Goal: Task Accomplishment & Management: Use online tool/utility

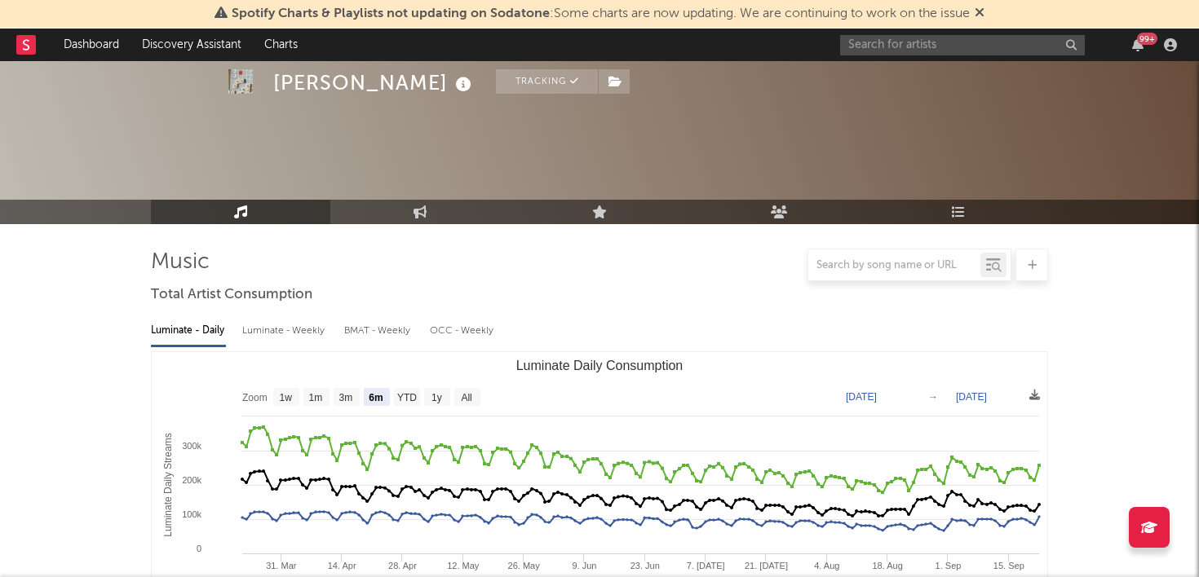
select select "6m"
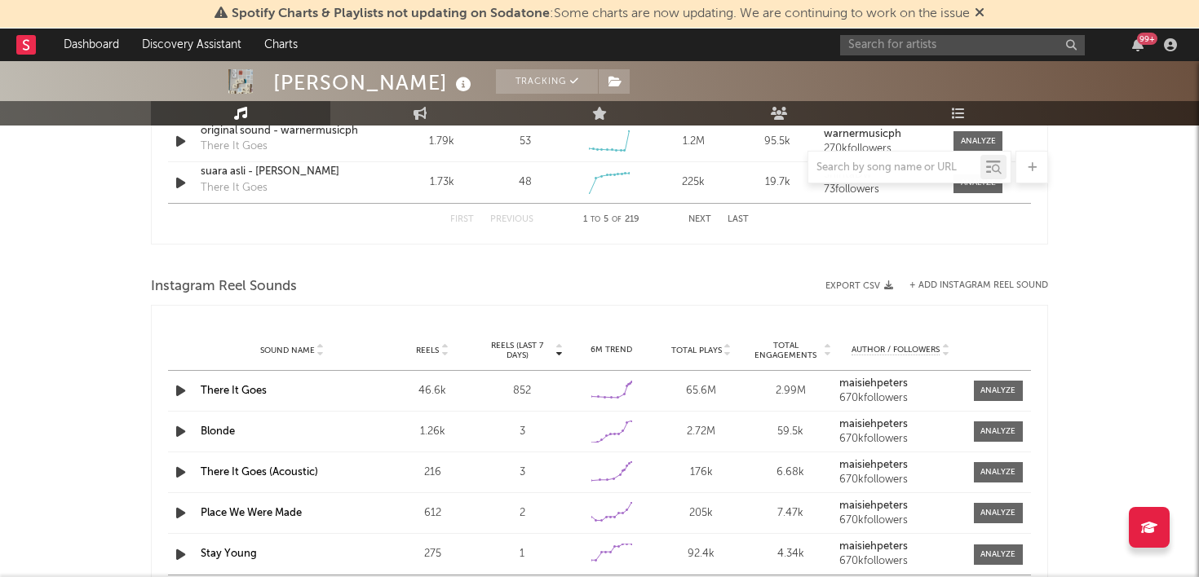
scroll to position [1361, 0]
click at [970, 280] on button "+ Add Instagram Reel Sound" at bounding box center [978, 284] width 139 height 9
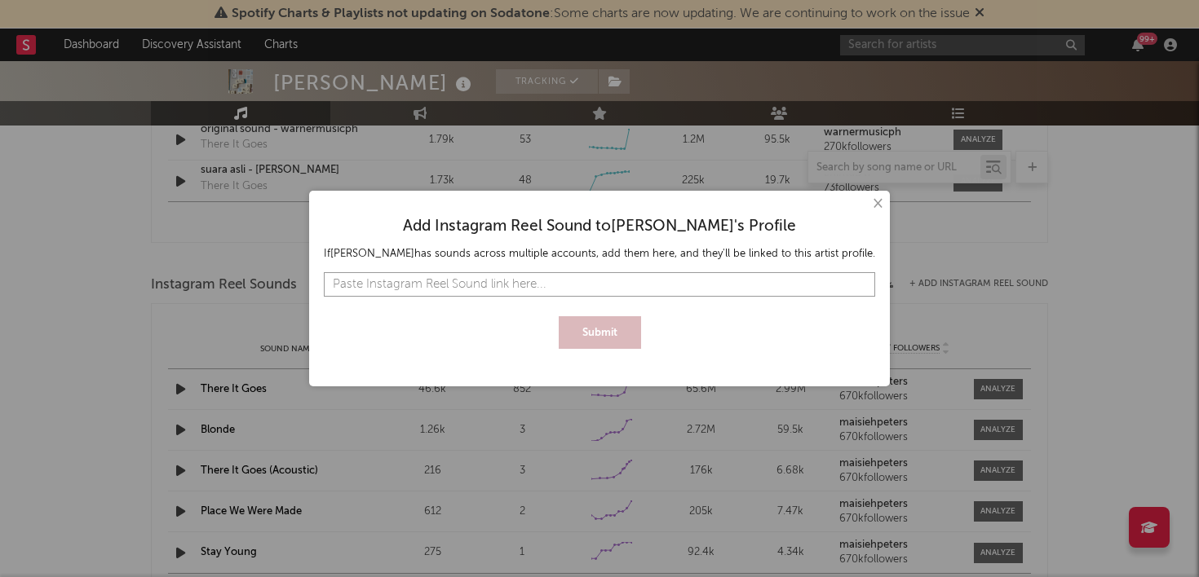
paste input "https://www.instagram.com/reels/audio/1156079863051176/"
type input "https://www.instagram.com/reels/audio/1156079863051176/"
click at [602, 325] on button "Submit" at bounding box center [600, 332] width 82 height 33
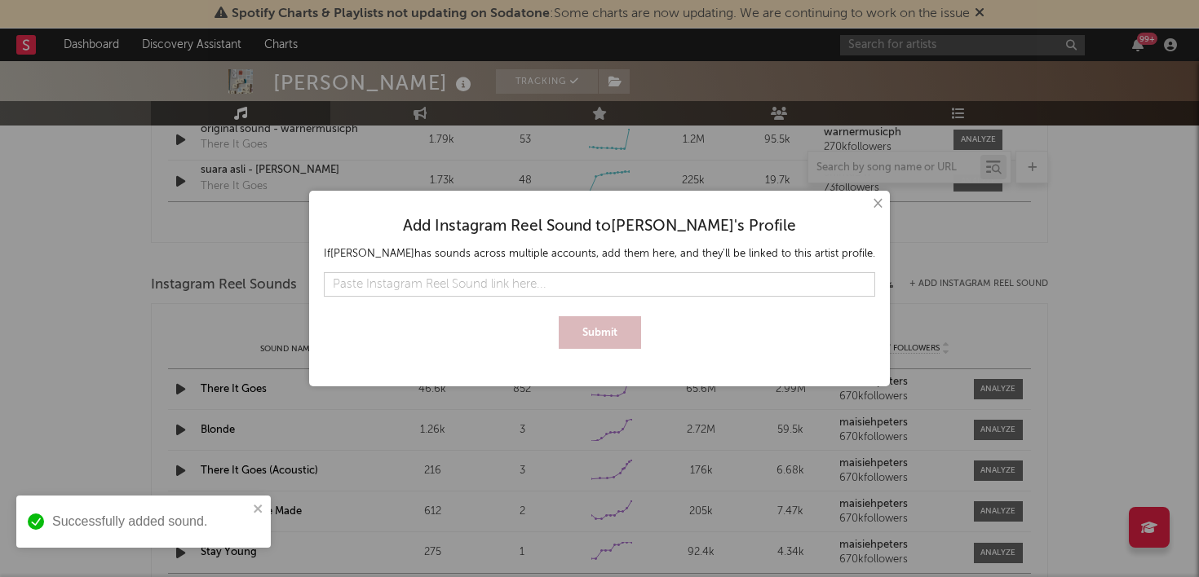
click at [868, 208] on button "×" at bounding box center [877, 204] width 18 height 18
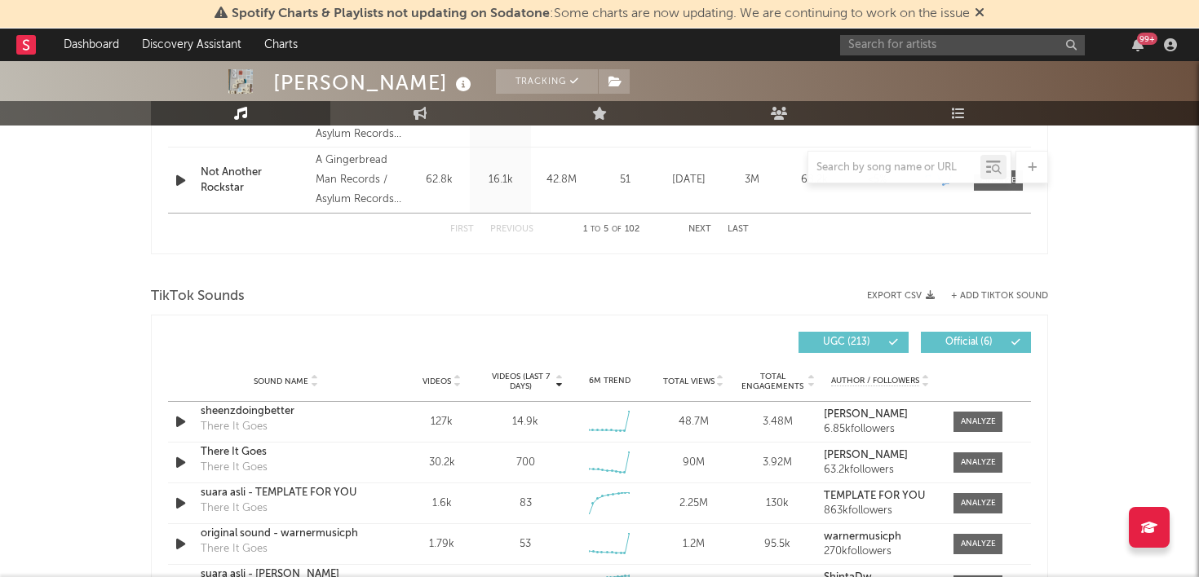
scroll to position [958, 0]
click at [999, 290] on div "TikTok Sounds Export CSV + Add TikTok Sound Videos (last 7 days) Sound Name Vid…" at bounding box center [599, 464] width 897 height 365
click at [996, 295] on button "+ Add TikTok Sound" at bounding box center [999, 295] width 97 height 9
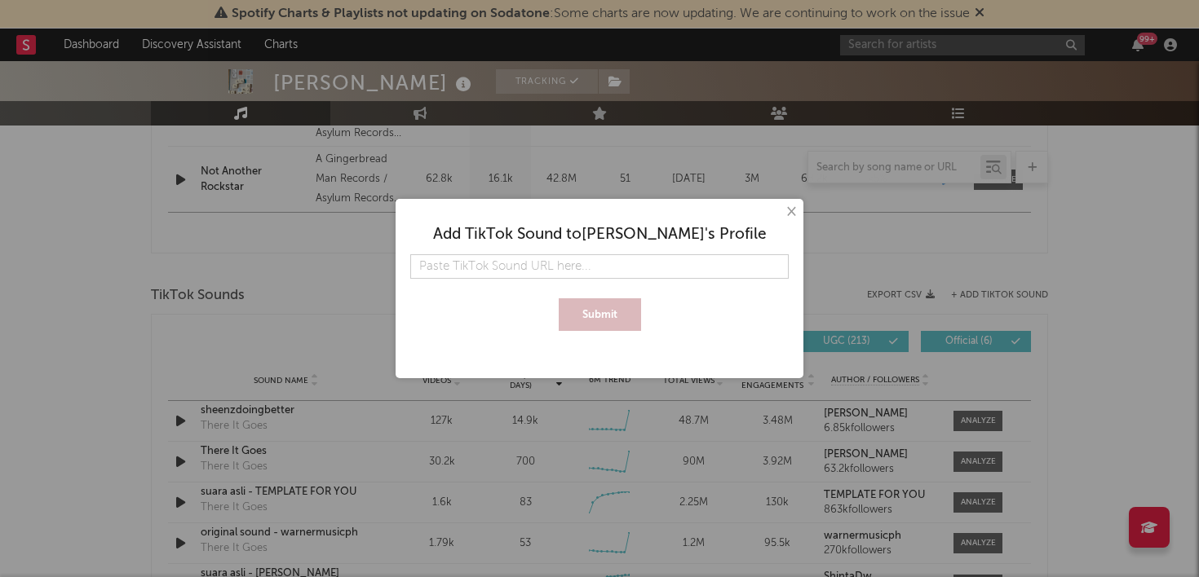
click at [645, 259] on input "text" at bounding box center [599, 266] width 378 height 24
type input "https://www.tiktok.com/music/track-2-7553352312598874129?lang=en-GB"
click at [608, 314] on button "Submit" at bounding box center [600, 315] width 82 height 33
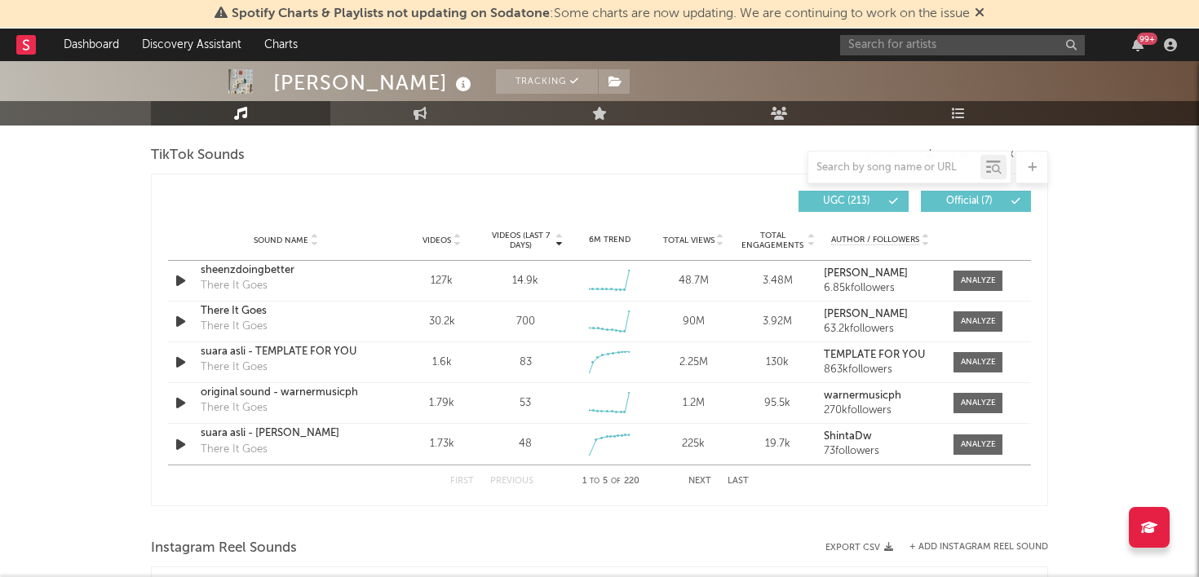
scroll to position [1099, 0]
click at [913, 168] on input "text" at bounding box center [894, 167] width 172 height 13
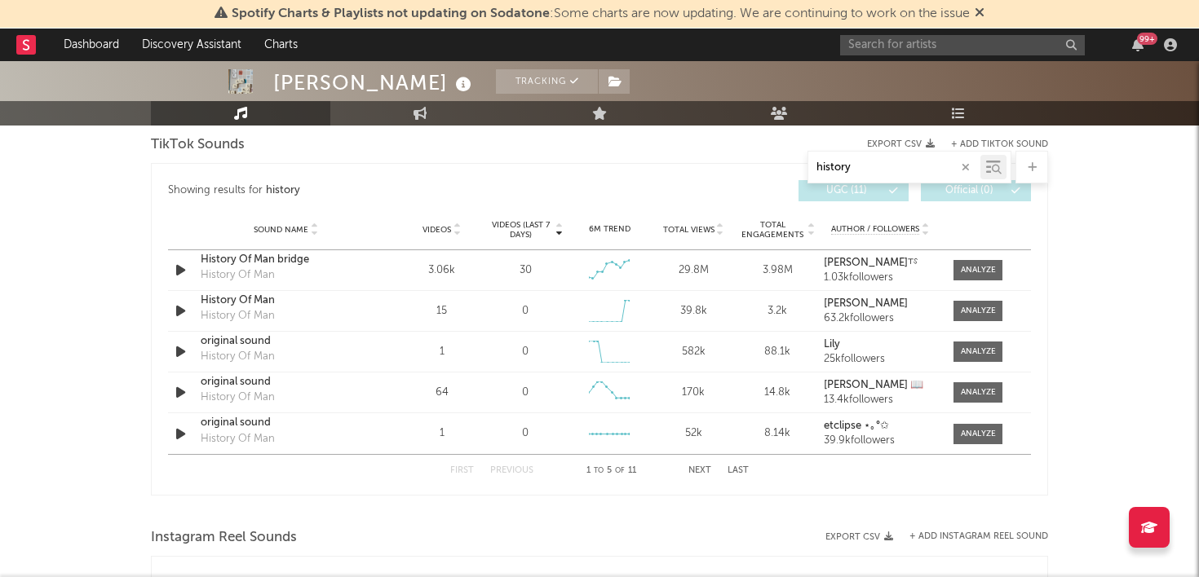
scroll to position [896, 0]
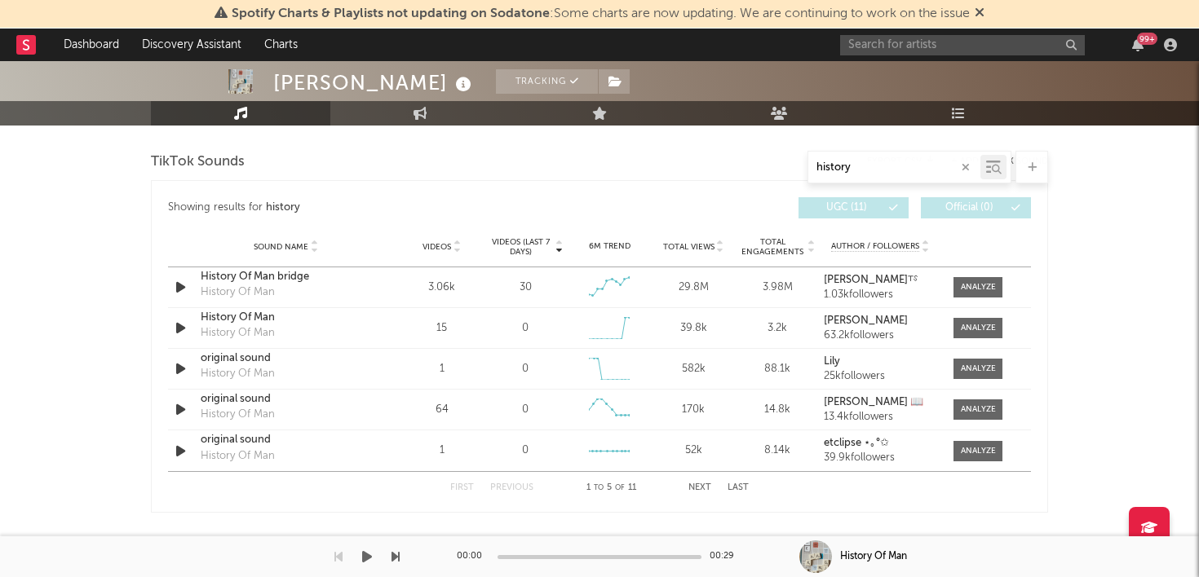
type input "history"
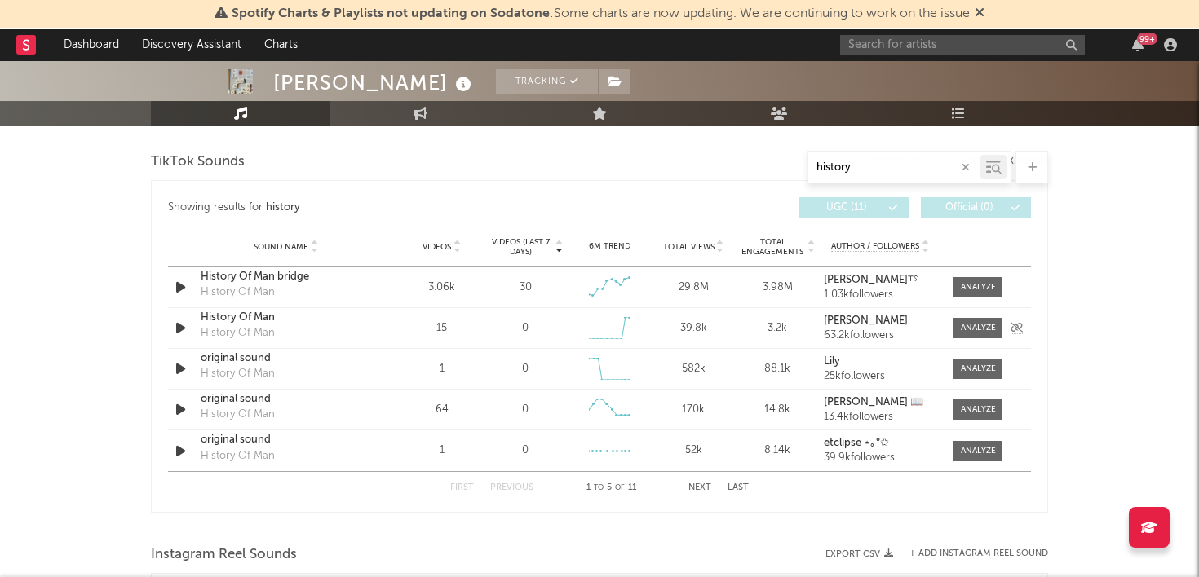
scroll to position [878, 0]
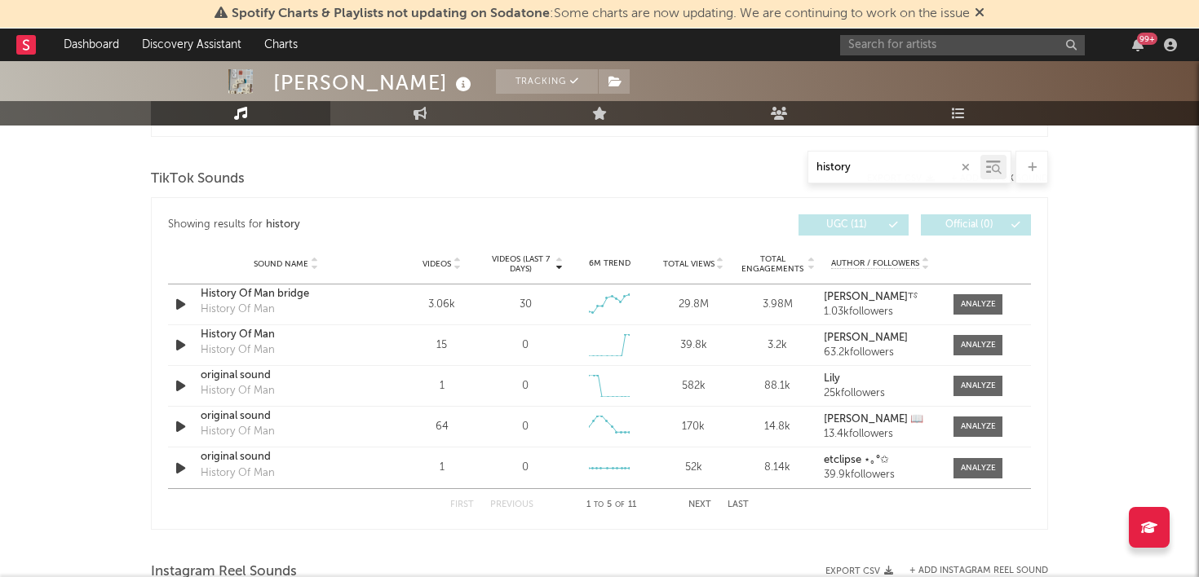
click at [459, 259] on icon at bounding box center [457, 261] width 8 height 7
drag, startPoint x: 537, startPoint y: 274, endPoint x: 492, endPoint y: 254, distance: 49.7
click at [492, 254] on div "Sound Name Videos Videos (last 7 days) Weekly Growth % 6M Trend Total Views Tot…" at bounding box center [599, 264] width 863 height 41
click at [982, 303] on div at bounding box center [978, 305] width 35 height 12
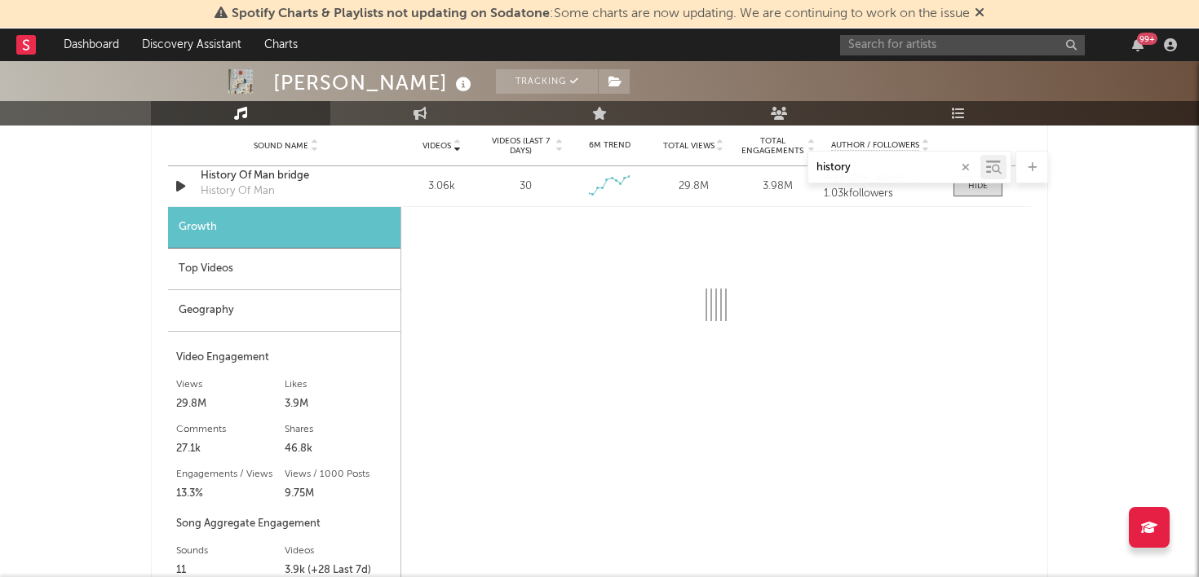
scroll to position [979, 0]
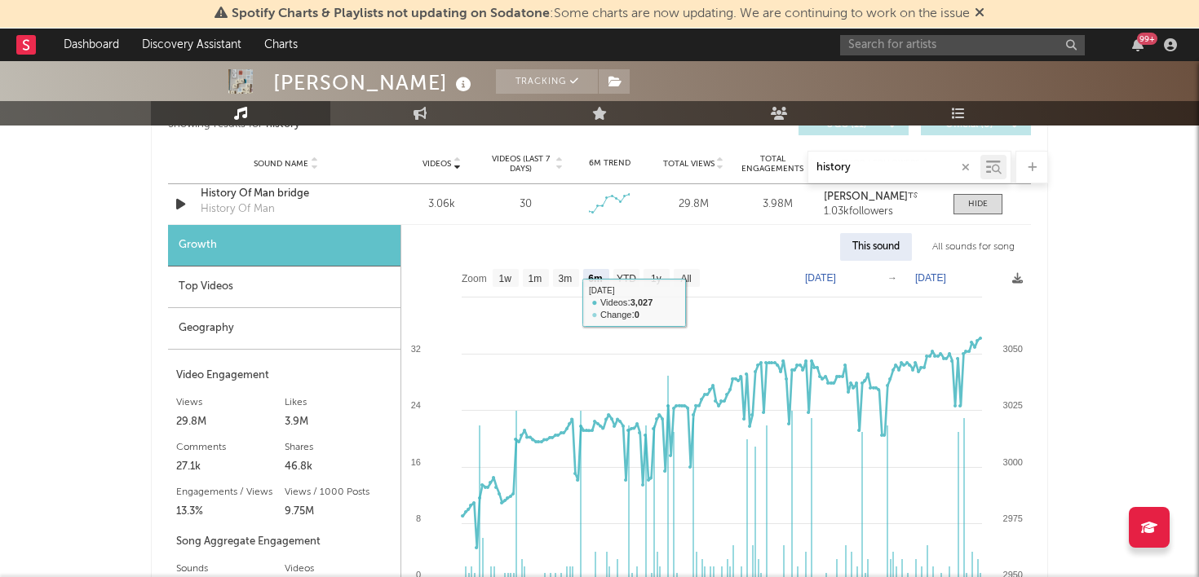
click at [691, 274] on text "All" at bounding box center [685, 278] width 11 height 11
select select "All"
type input "2023-06-19"
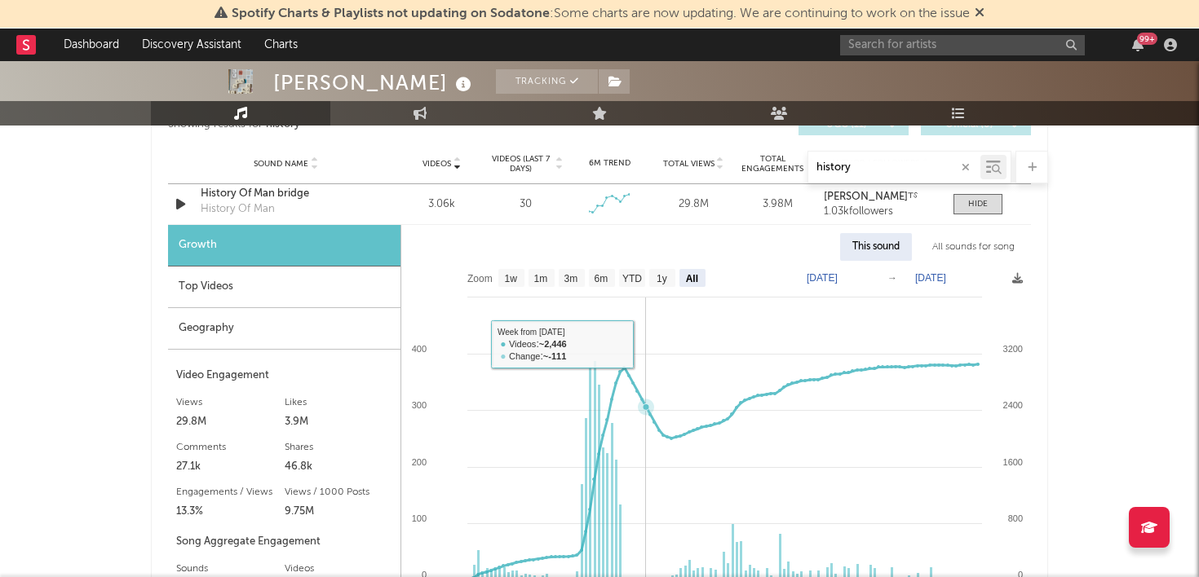
scroll to position [1182, 0]
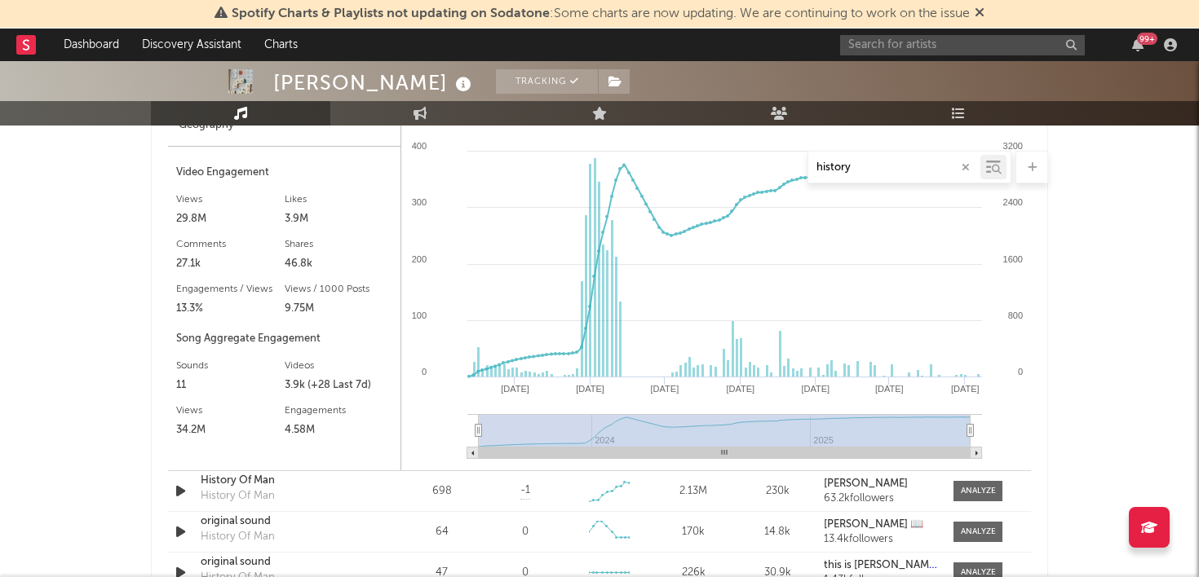
click at [714, 46] on nav "Dashboard Discovery Assistant Charts 99 +" at bounding box center [599, 45] width 1199 height 33
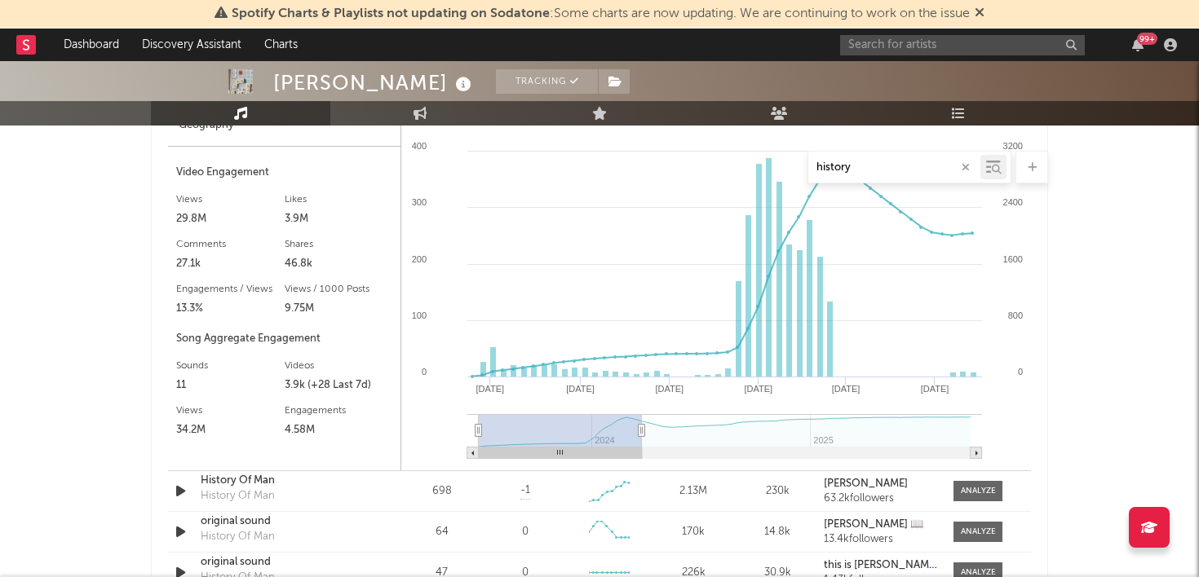
type input "2024-03-04"
type input "2023-06-25"
type input "2024-02-01"
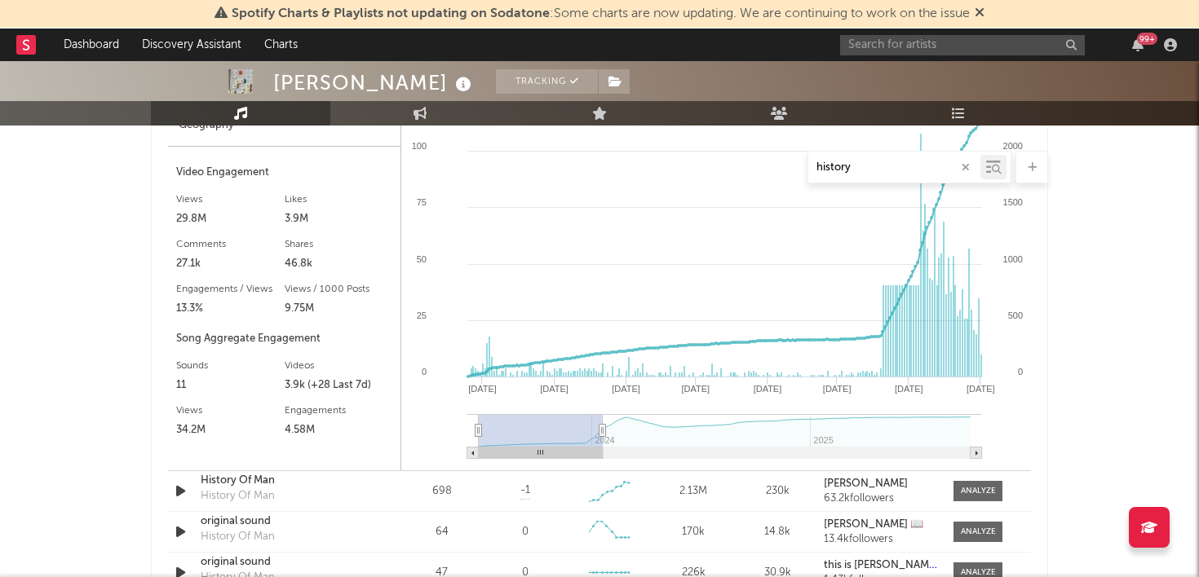
select select "6m"
drag, startPoint x: 971, startPoint y: 430, endPoint x: 559, endPoint y: 428, distance: 411.9
click at [599, 428] on icon at bounding box center [602, 431] width 7 height 12
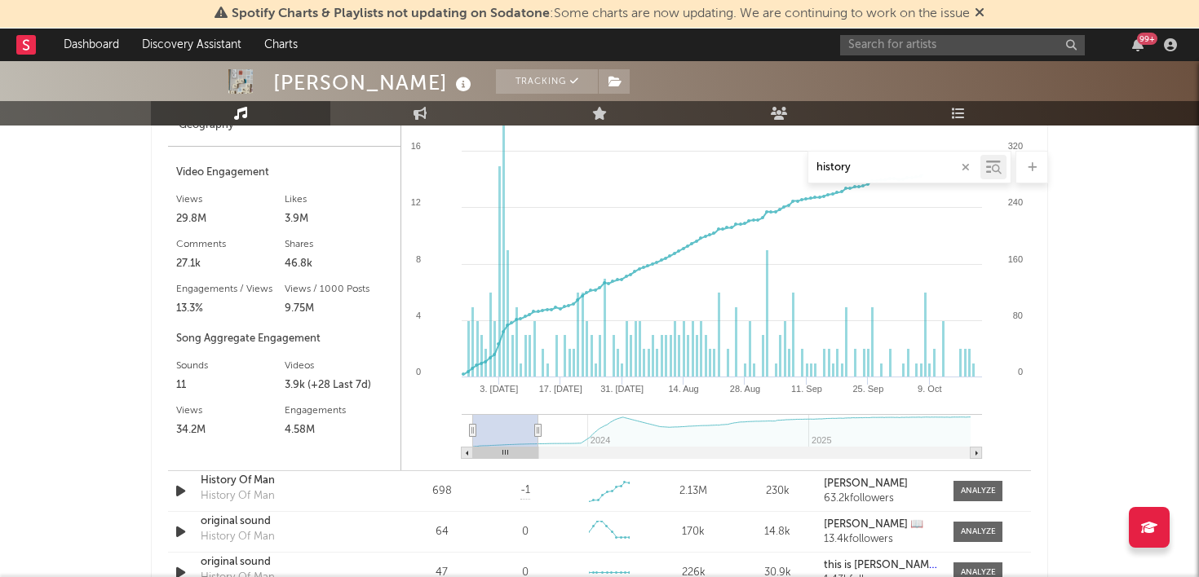
type input "2023-10-01"
select select "3m"
drag, startPoint x: 557, startPoint y: 428, endPoint x: 504, endPoint y: 427, distance: 53.0
click at [535, 427] on icon at bounding box center [538, 431] width 7 height 12
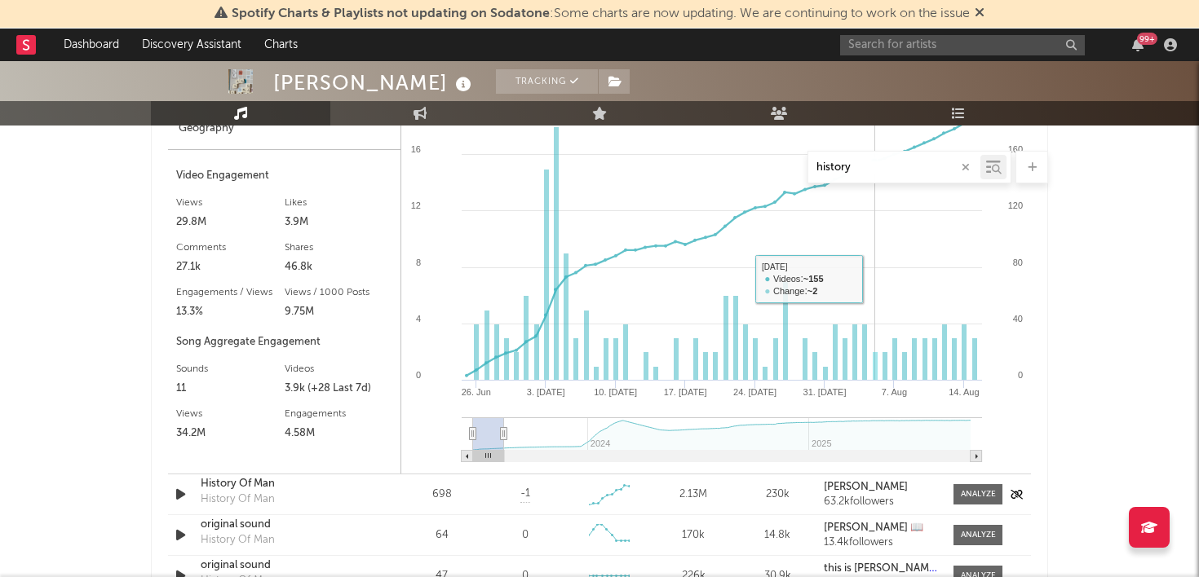
scroll to position [1210, 0]
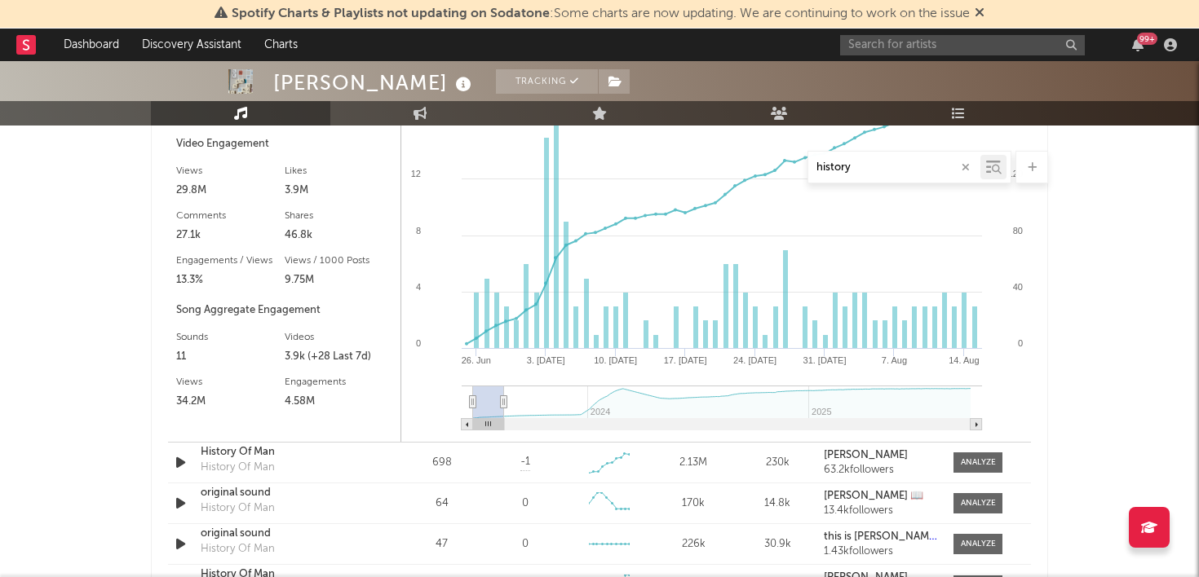
type input "2024-01-17"
type input "2023-06-19"
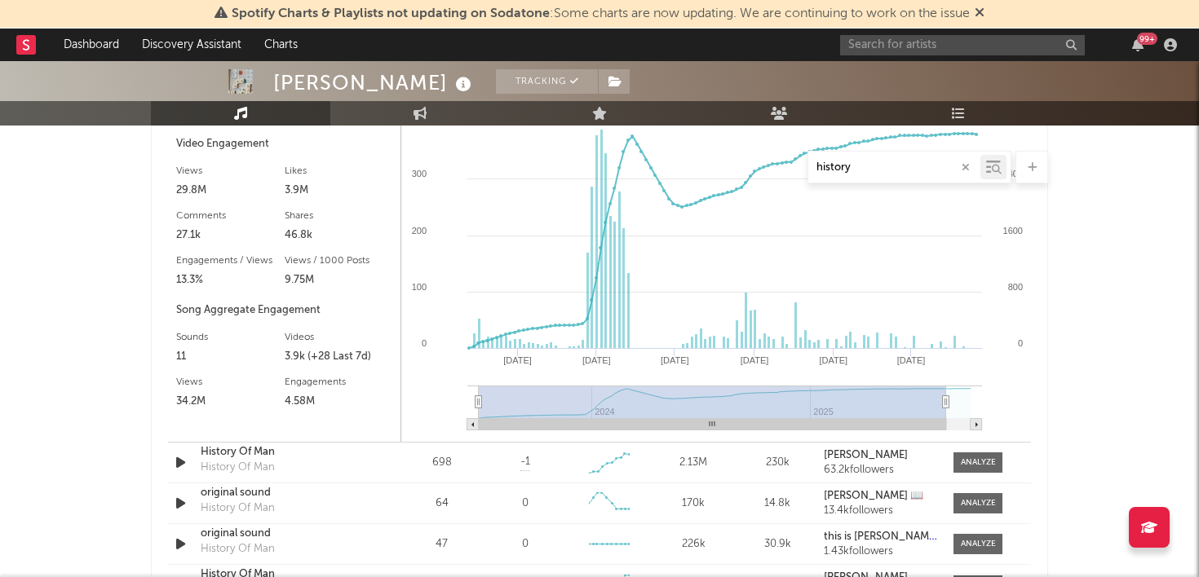
type input "2025-08-16"
select select "All"
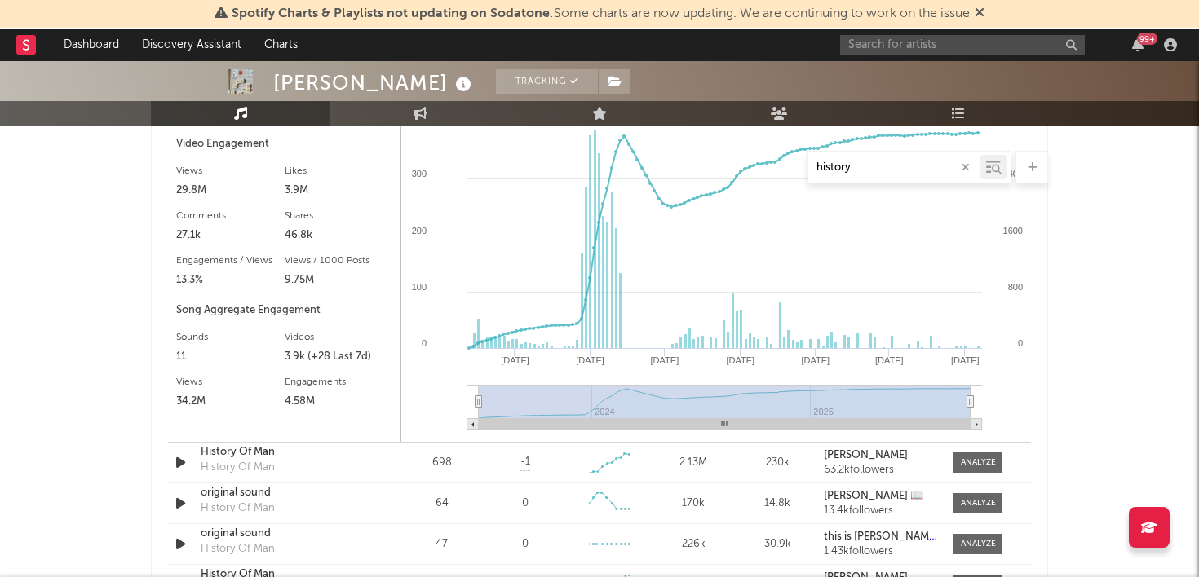
drag, startPoint x: 501, startPoint y: 400, endPoint x: 1196, endPoint y: 381, distance: 695.2
click at [1196, 381] on div "Maisie Peters Tracking United Kingdom | Pop Edit Tracking Email Alerts Off Benc…" at bounding box center [599, 158] width 1199 height 2615
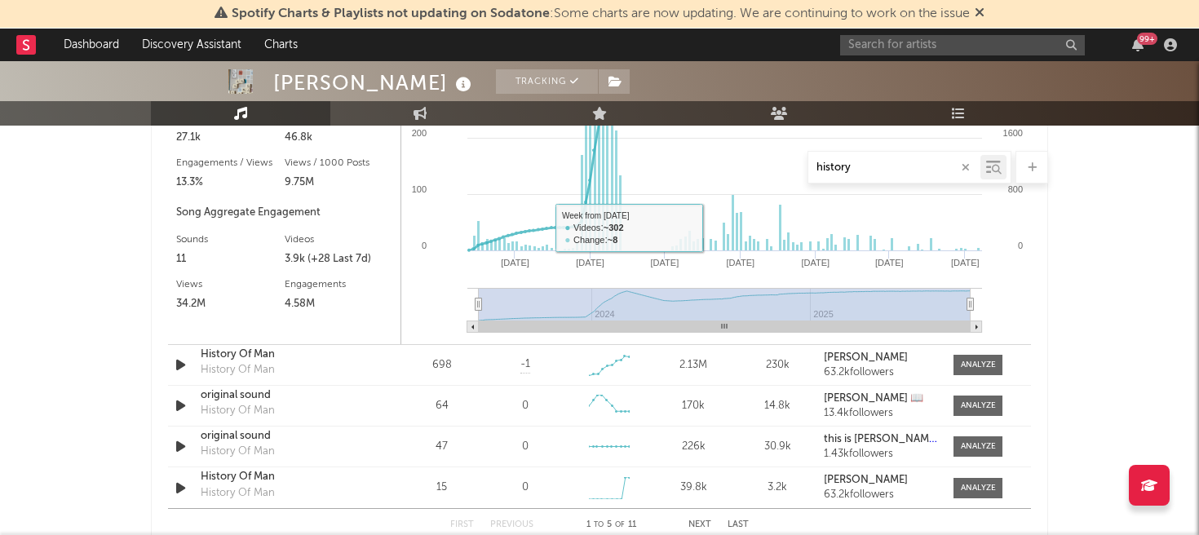
scroll to position [1323, 0]
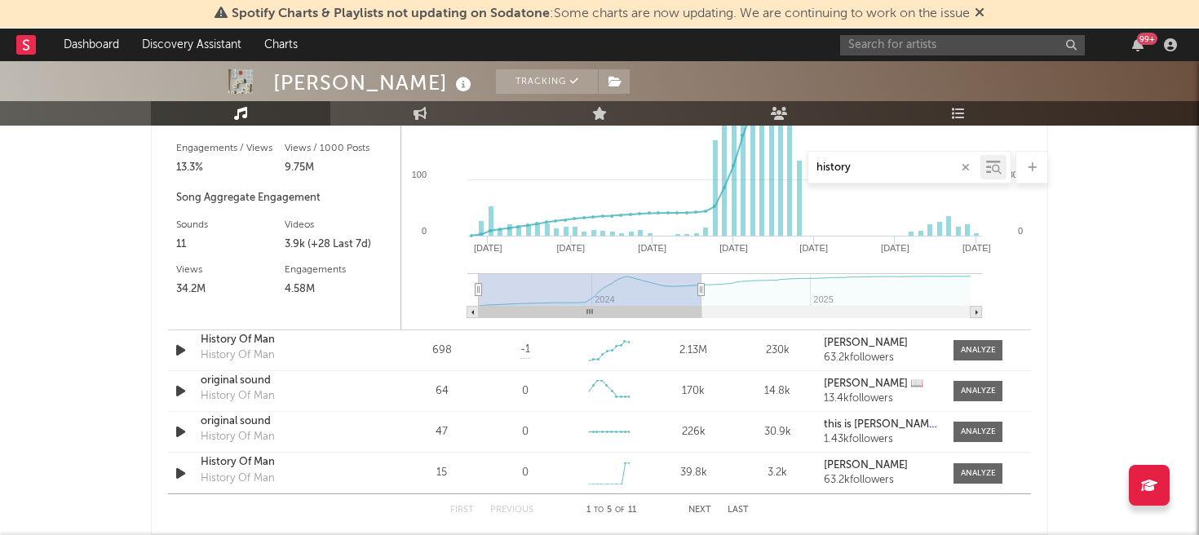
type input "2024-04-25"
type input "2023-06-25"
type input "2024-01-15"
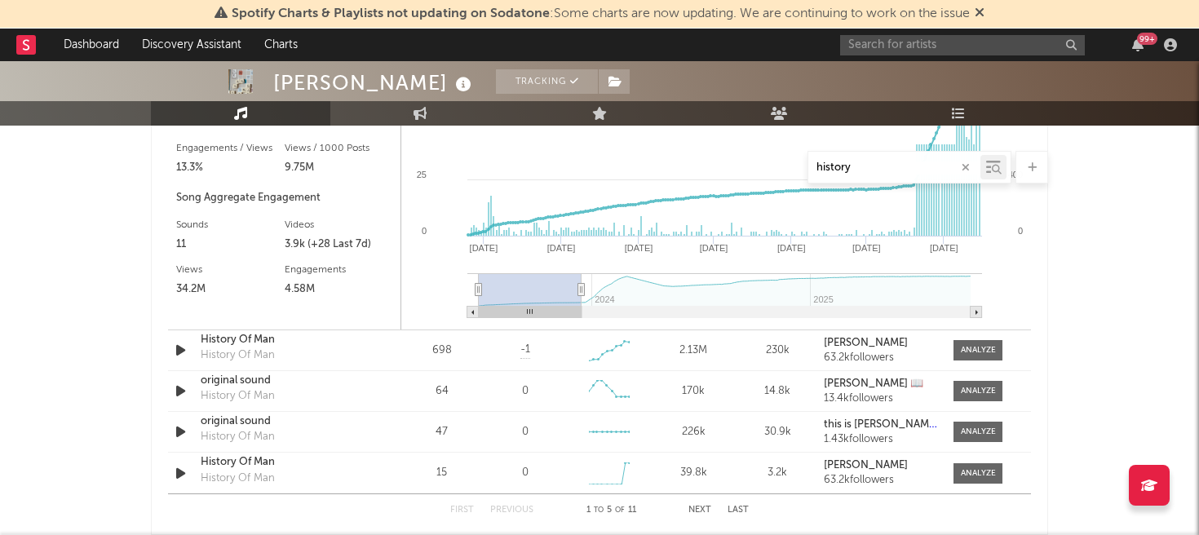
select select "6m"
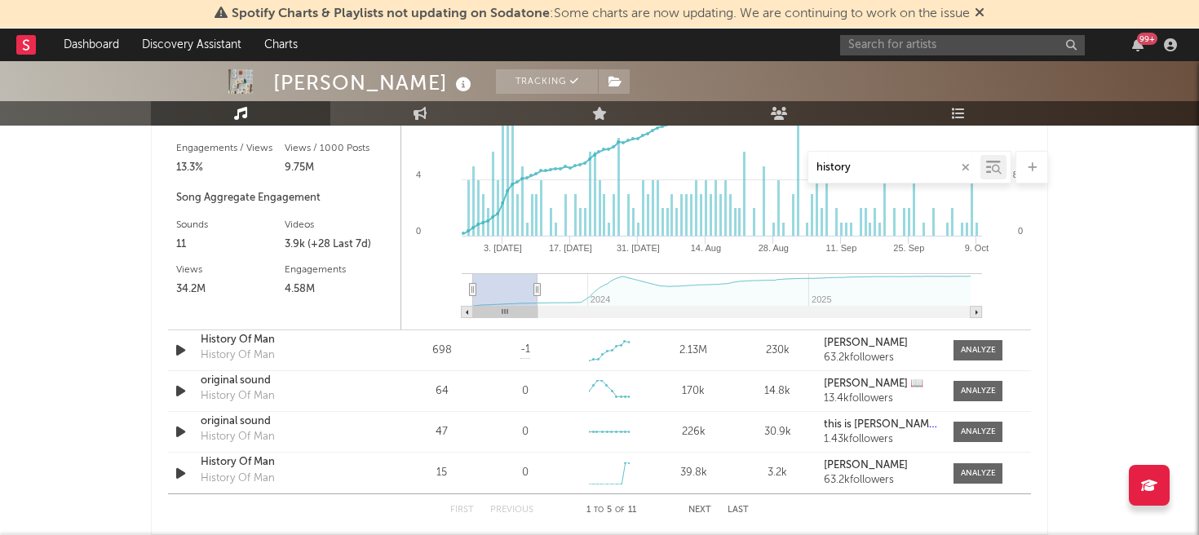
type input "2023-09-26"
select select "3m"
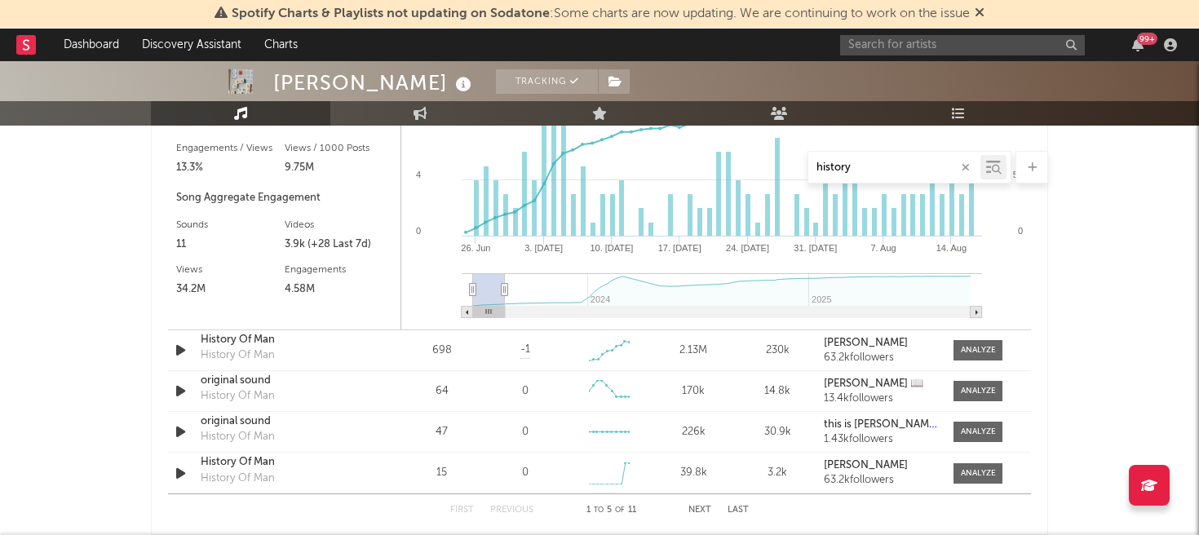
drag, startPoint x: 971, startPoint y: 288, endPoint x: 505, endPoint y: 281, distance: 465.8
click at [505, 281] on g at bounding box center [722, 295] width 520 height 45
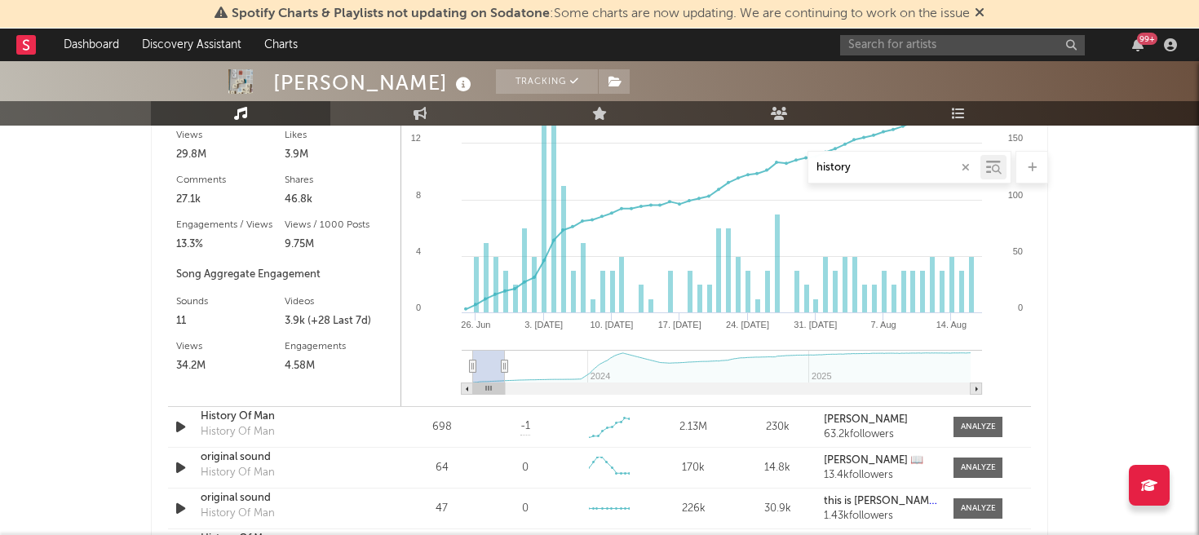
scroll to position [1223, 0]
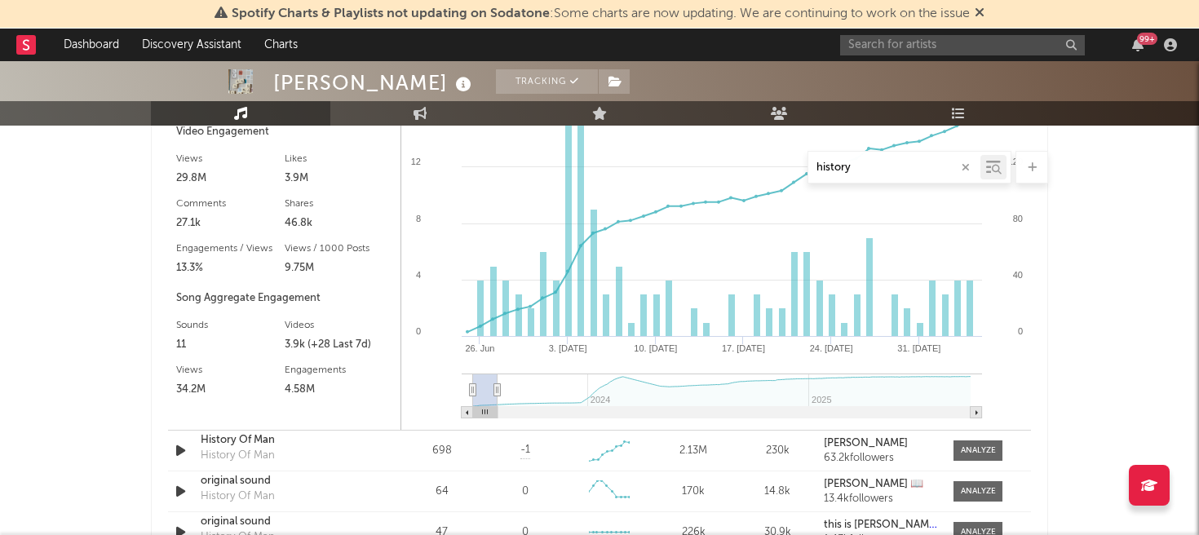
type input "[DATE]"
click at [497, 387] on icon at bounding box center [497, 390] width 7 height 12
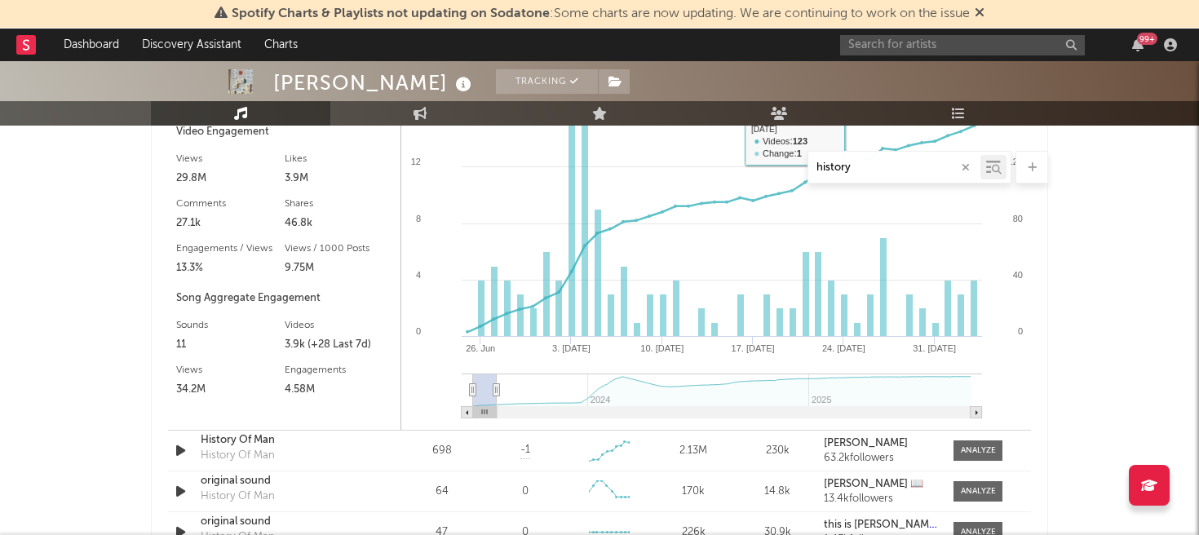
click at [837, 168] on input "history" at bounding box center [894, 167] width 172 height 13
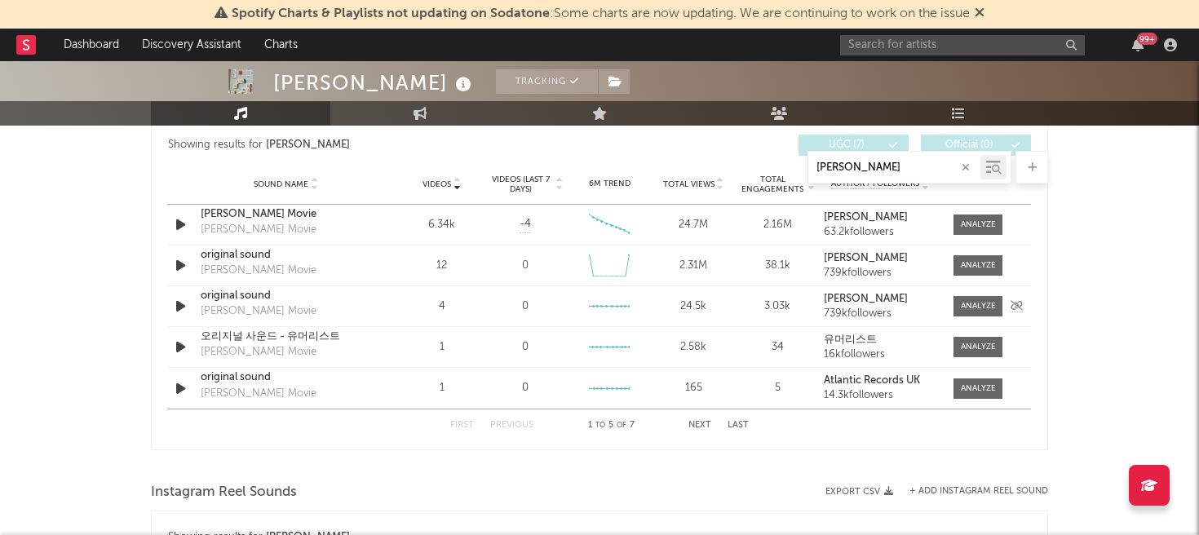
scroll to position [1019, 0]
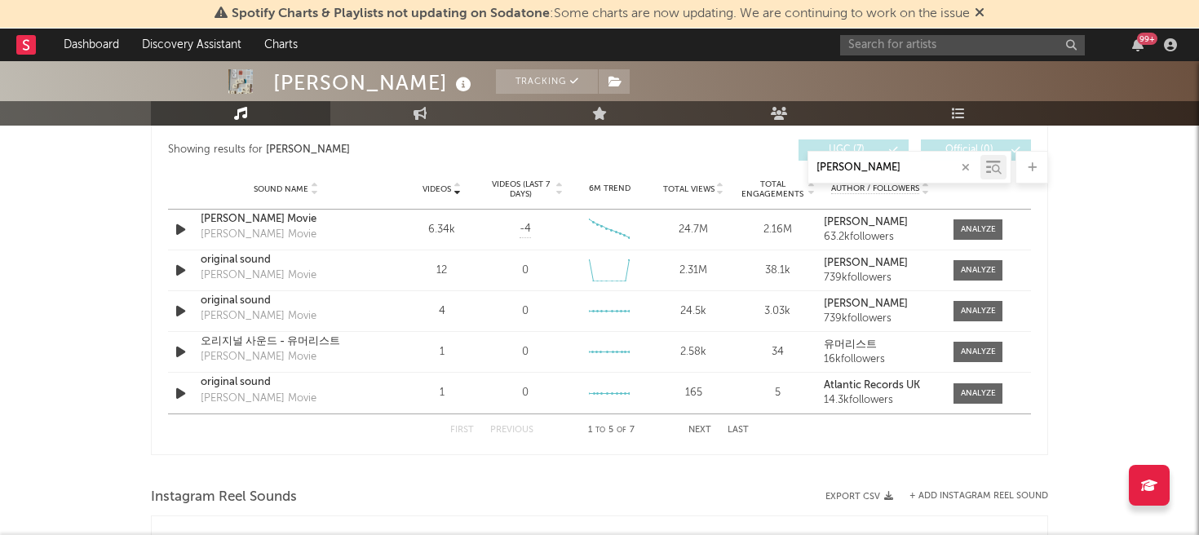
type input "john hu"
click at [454, 193] on icon at bounding box center [457, 192] width 8 height 7
click at [454, 192] on icon at bounding box center [457, 192] width 8 height 7
click at [869, 166] on input "john hu" at bounding box center [894, 167] width 172 height 13
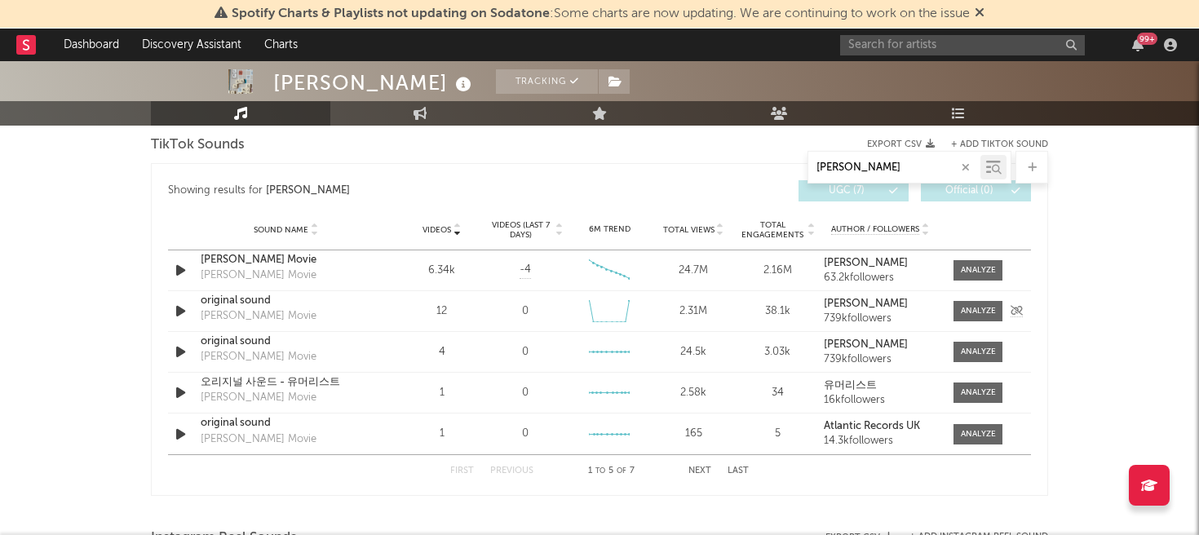
scroll to position [984, 0]
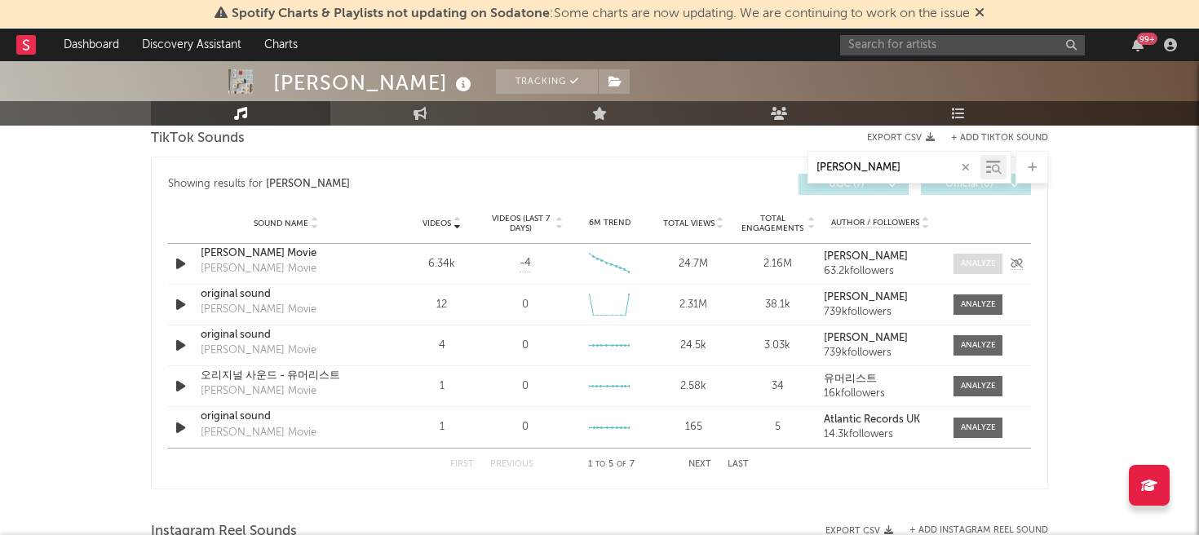
click at [975, 263] on div at bounding box center [978, 264] width 35 height 12
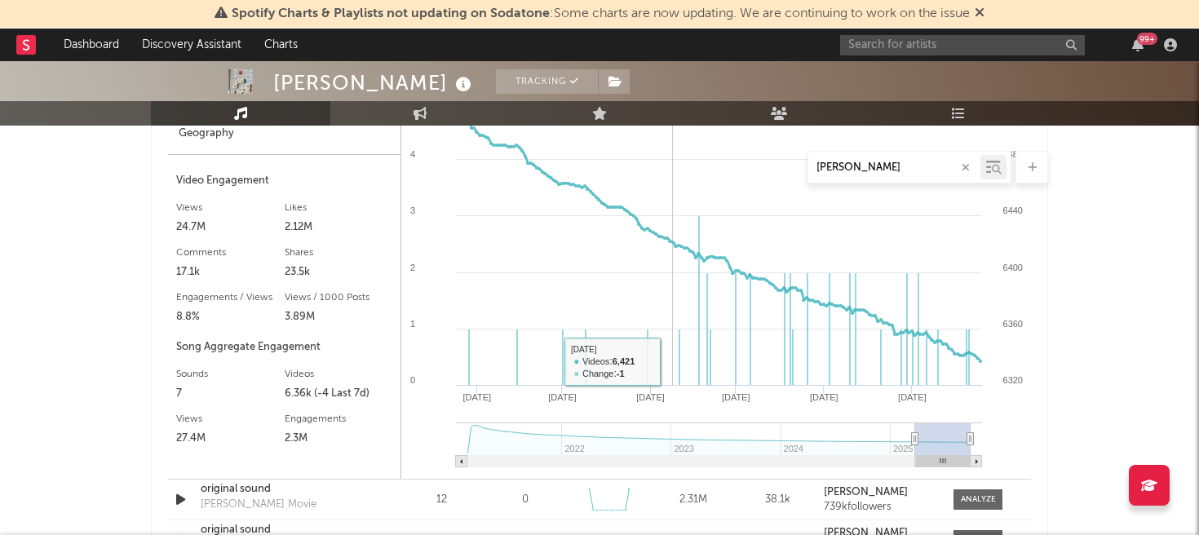
scroll to position [1091, 0]
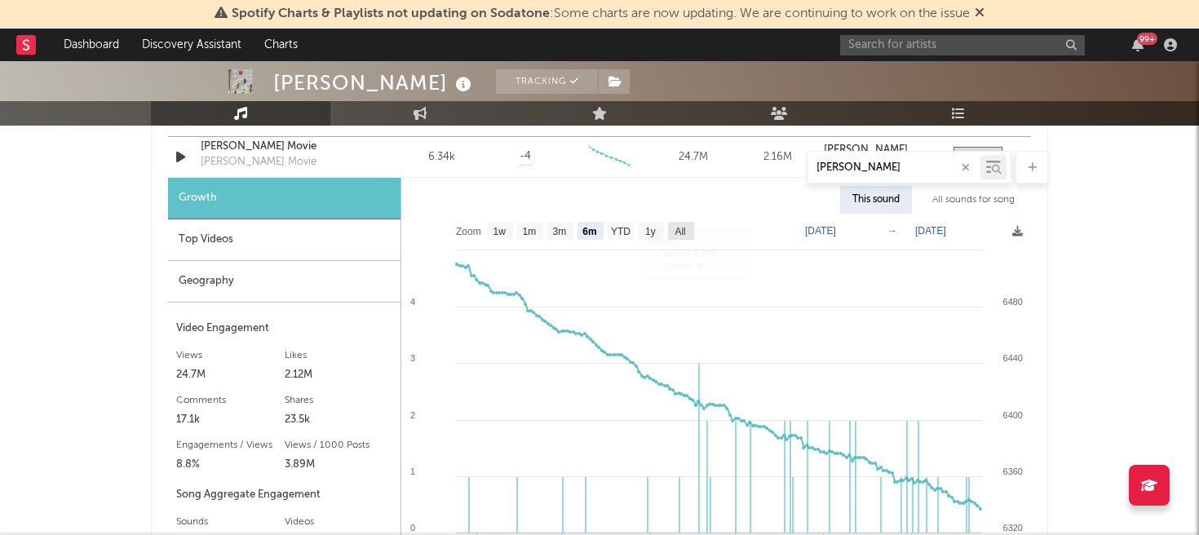
click at [683, 232] on text "All" at bounding box center [680, 231] width 11 height 11
select select "All"
type input "2021-02-01"
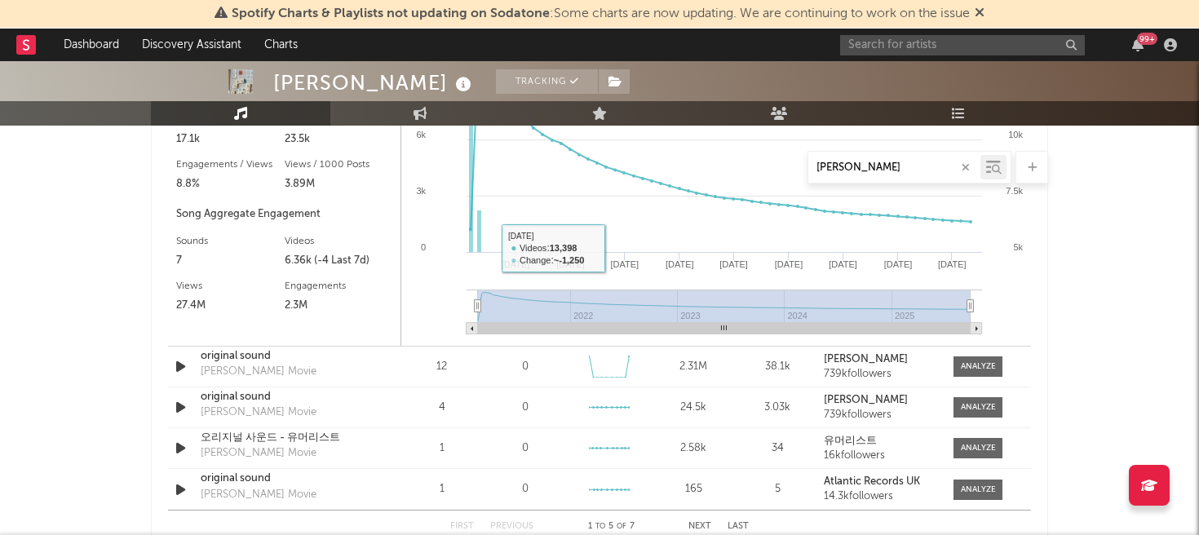
scroll to position [1387, 0]
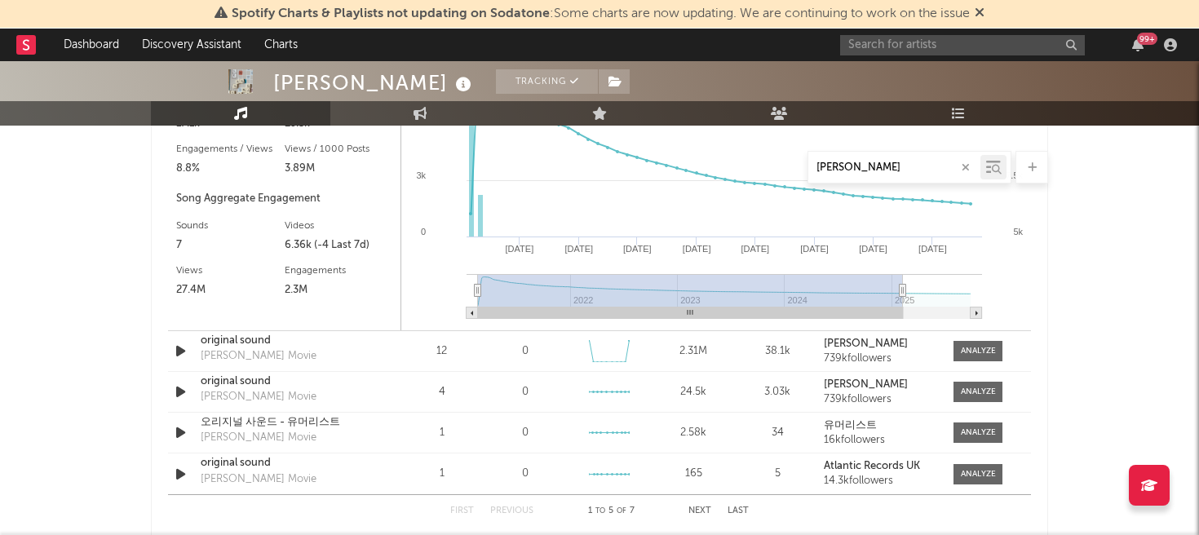
type input "2024-10-15"
type input "2021-02-15"
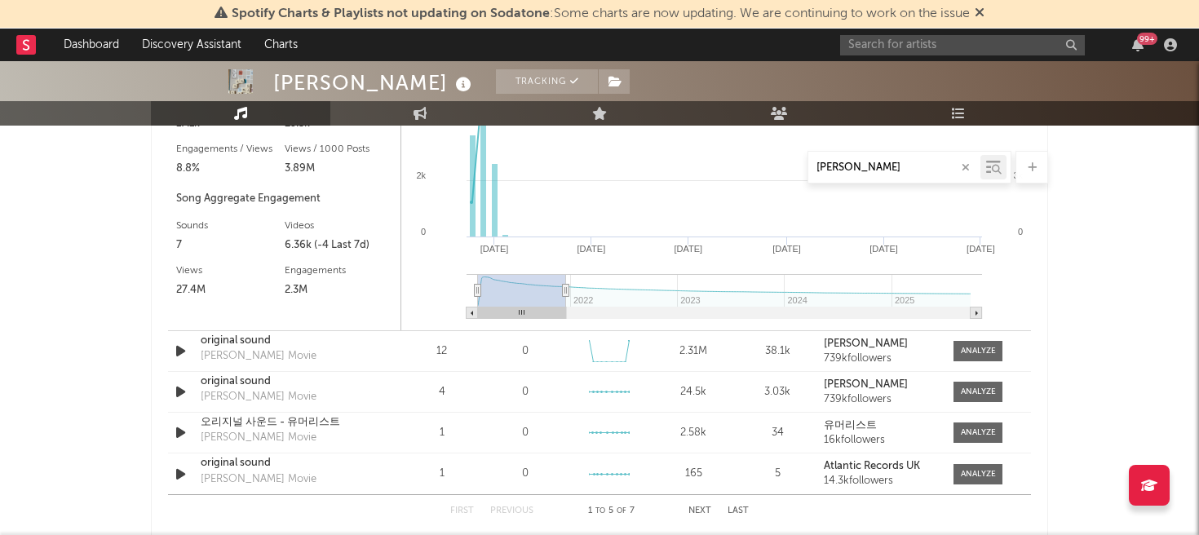
type input "2021-10-26"
type input "2021-02-18"
type input "2021-09-06"
select select "6m"
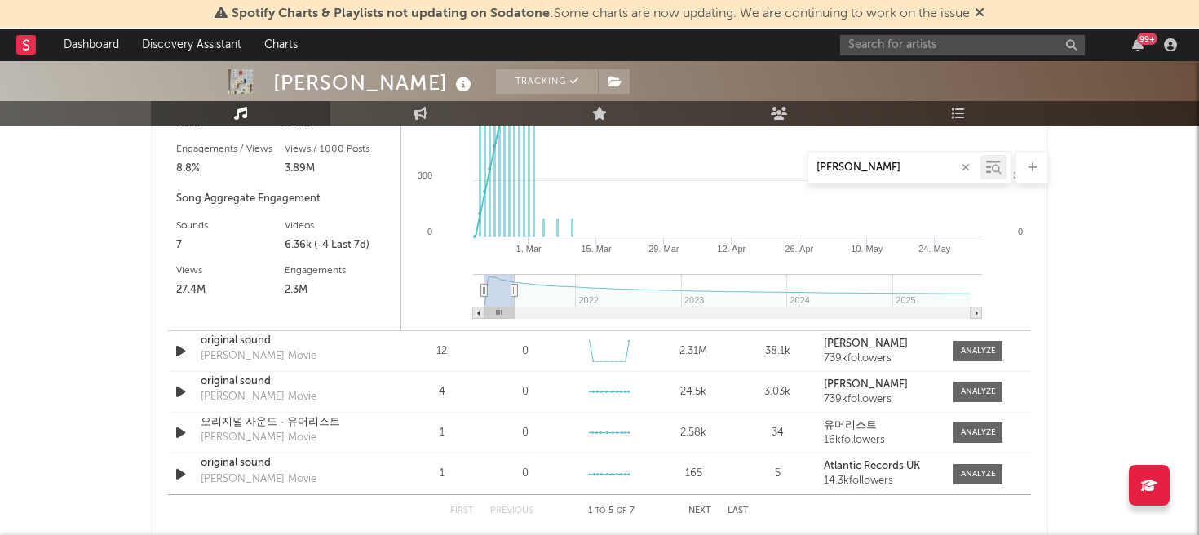
type input "2021-05-24"
select select "3m"
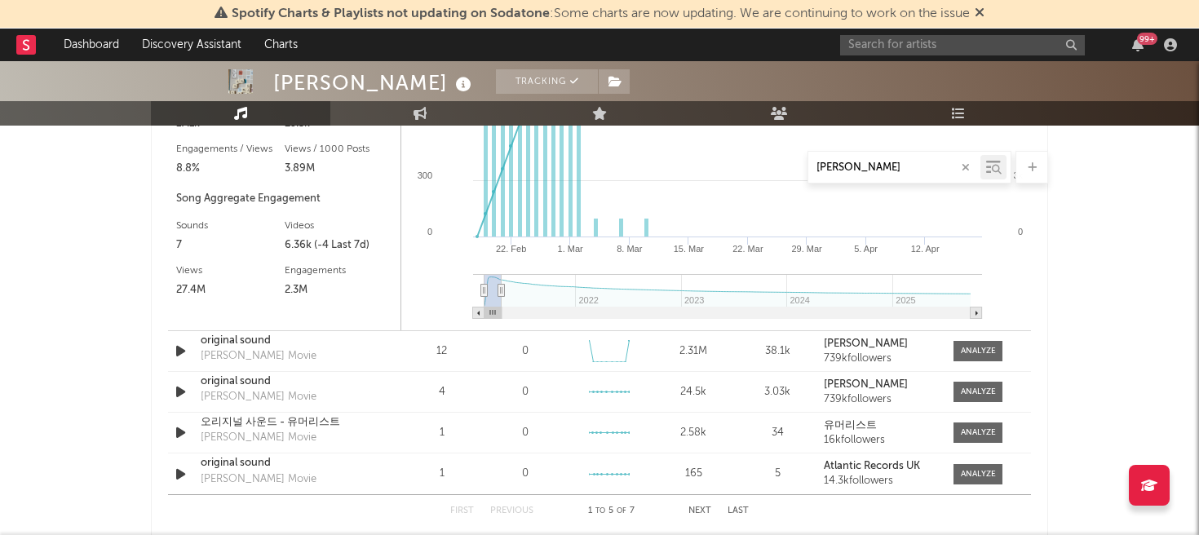
drag, startPoint x: 968, startPoint y: 294, endPoint x: 502, endPoint y: 290, distance: 466.5
click at [502, 290] on icon at bounding box center [501, 291] width 7 height 12
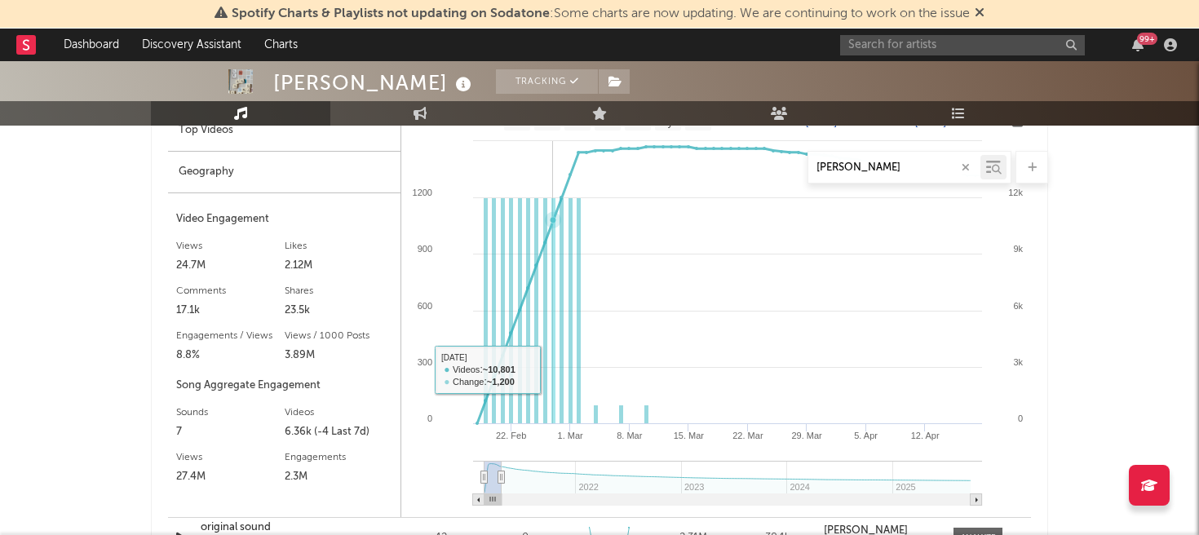
scroll to position [1197, 0]
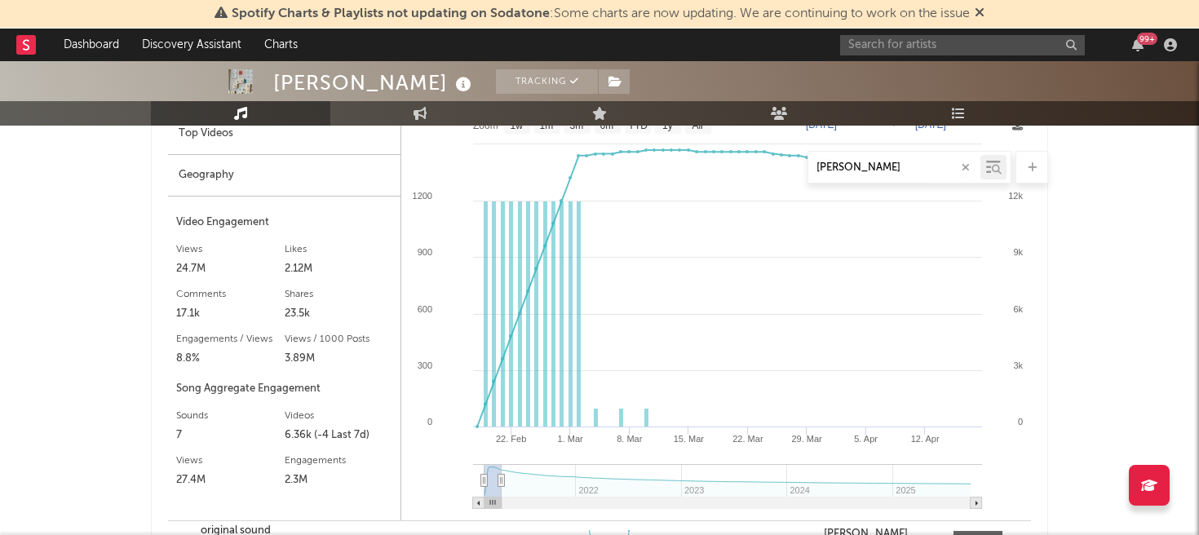
type input "2021-03-23"
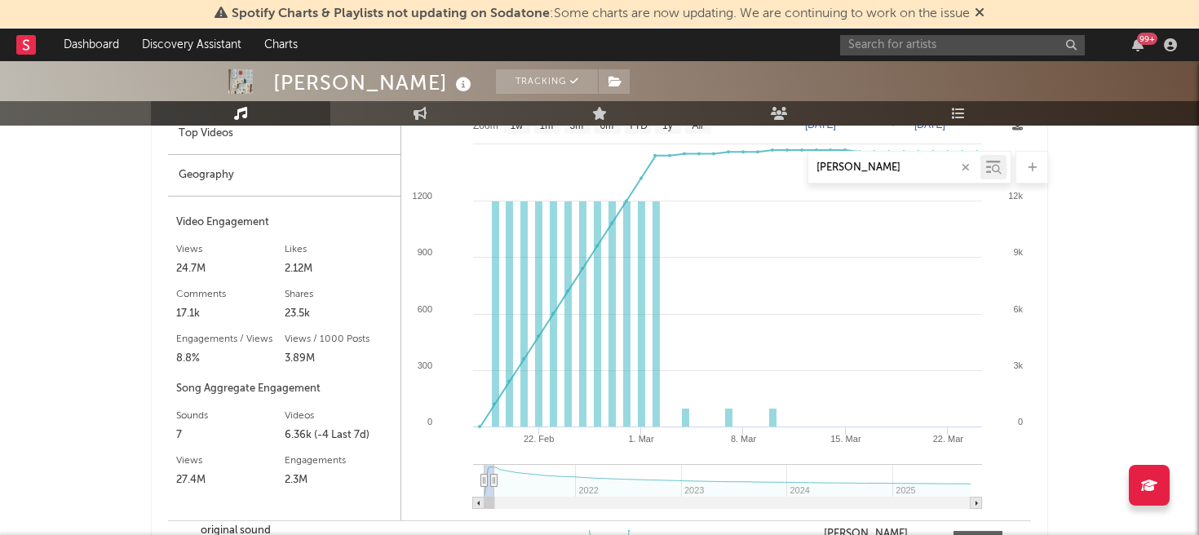
select select "1m"
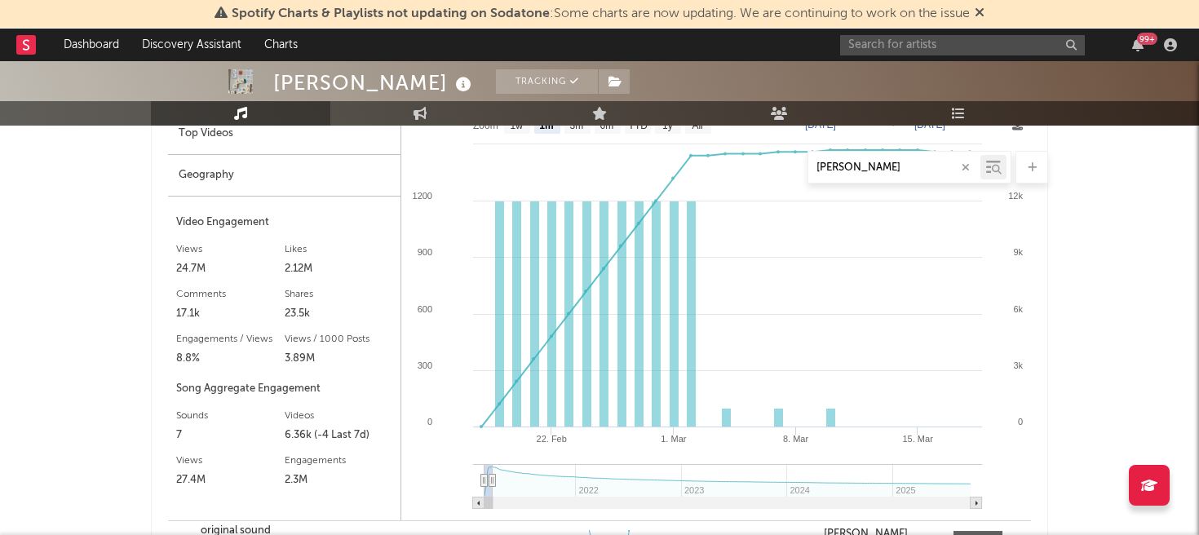
type input "2021-03-09"
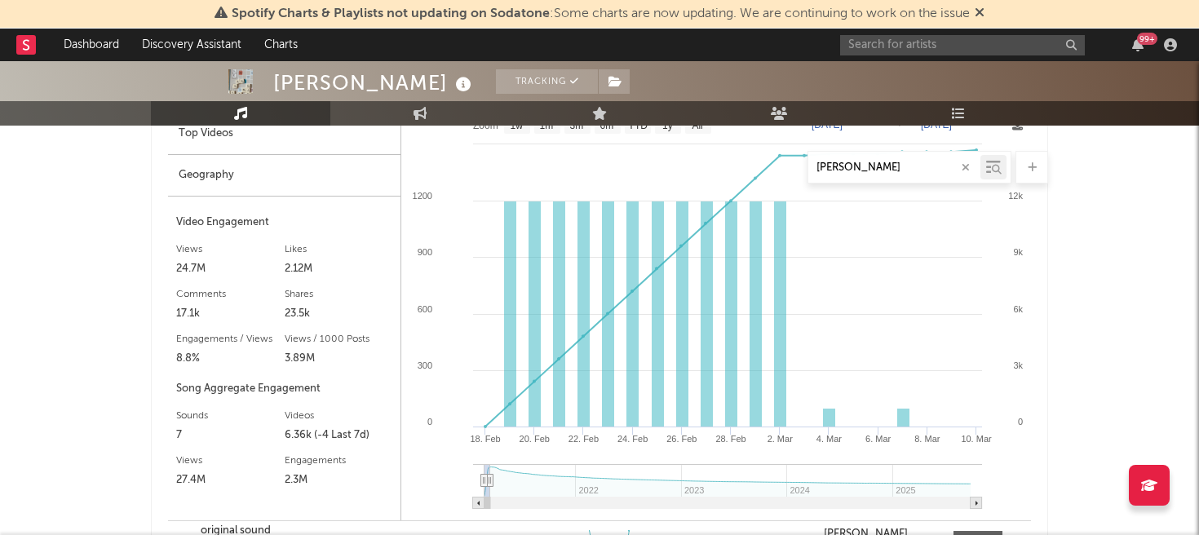
click at [490, 479] on icon at bounding box center [490, 481] width 7 height 12
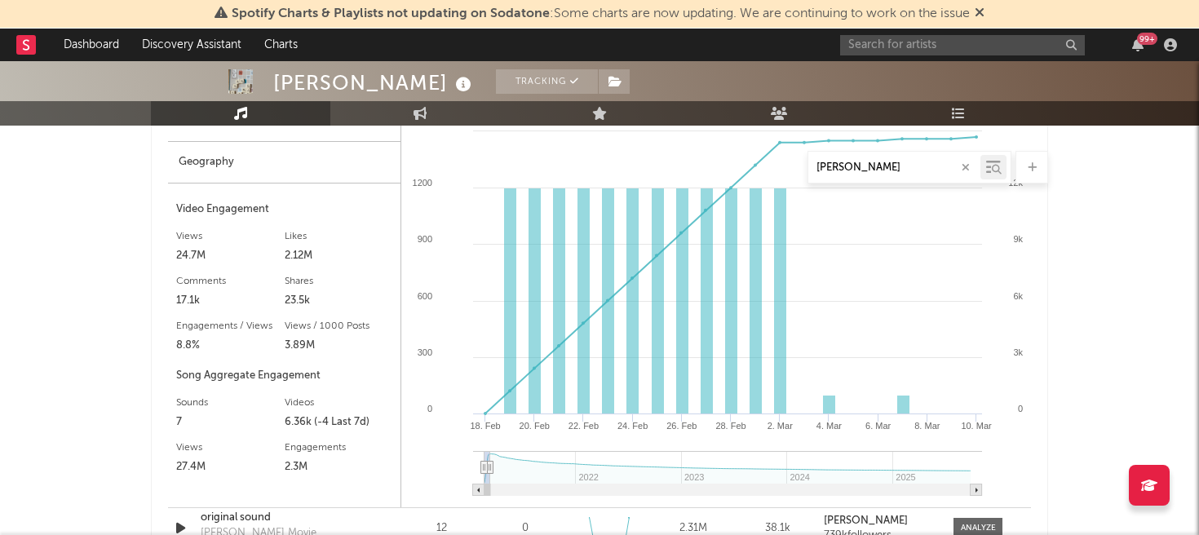
scroll to position [1201, 0]
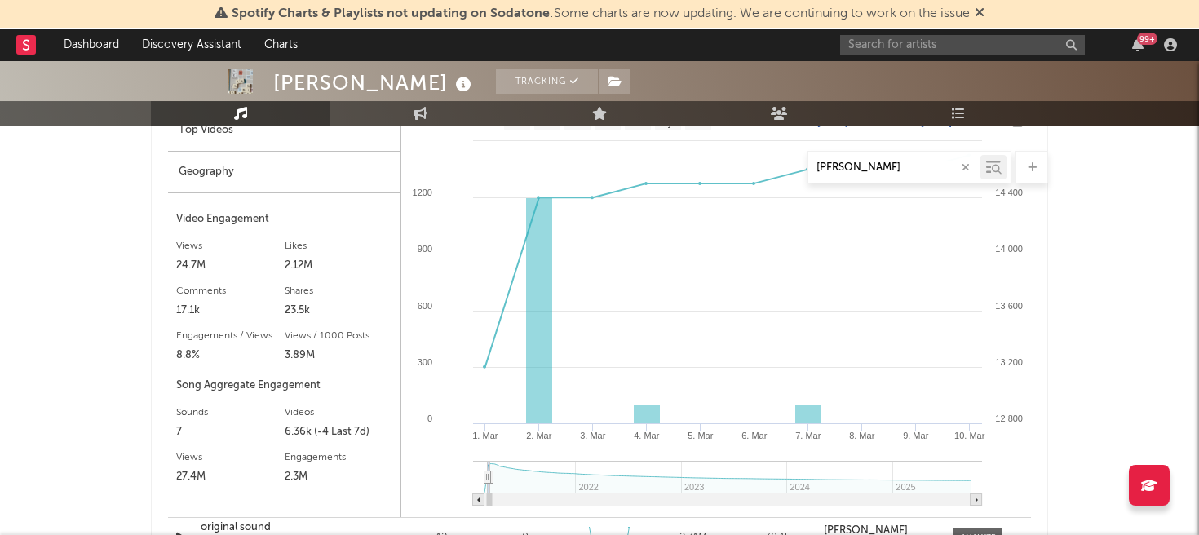
type input "2021-02-18"
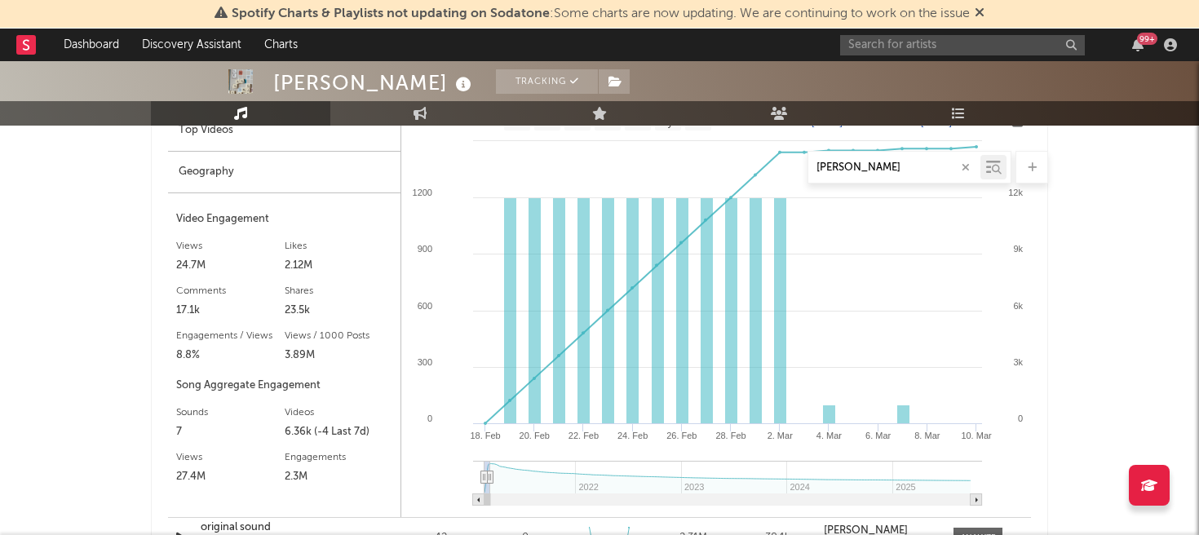
click at [484, 473] on icon at bounding box center [484, 477] width 7 height 12
click at [784, 262] on rect at bounding box center [780, 311] width 12 height 226
type input "2021-03-15"
select select "1m"
type input "2021-05-02"
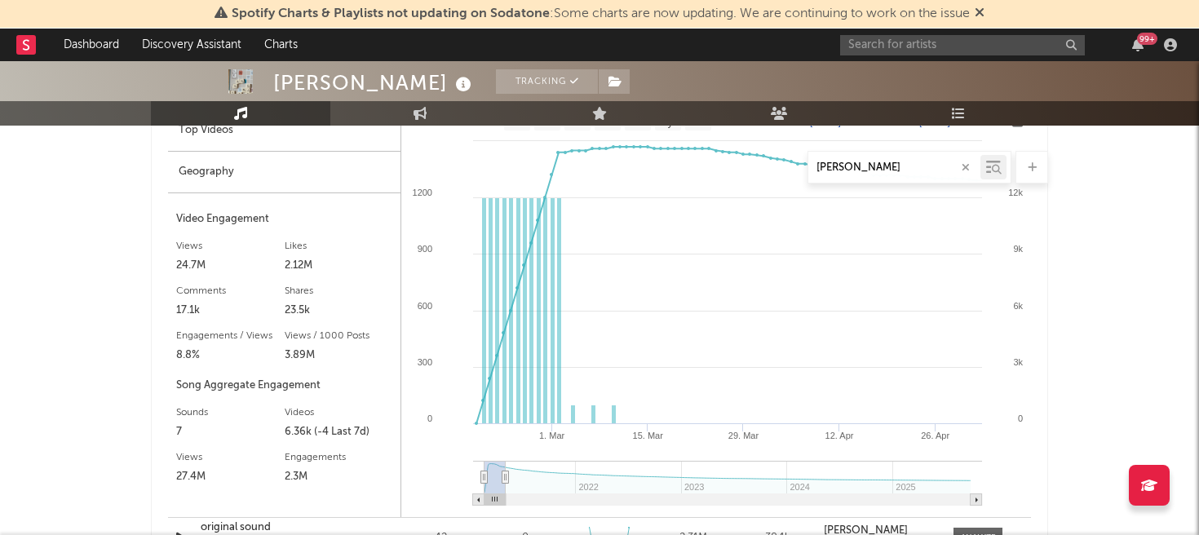
select select "3m"
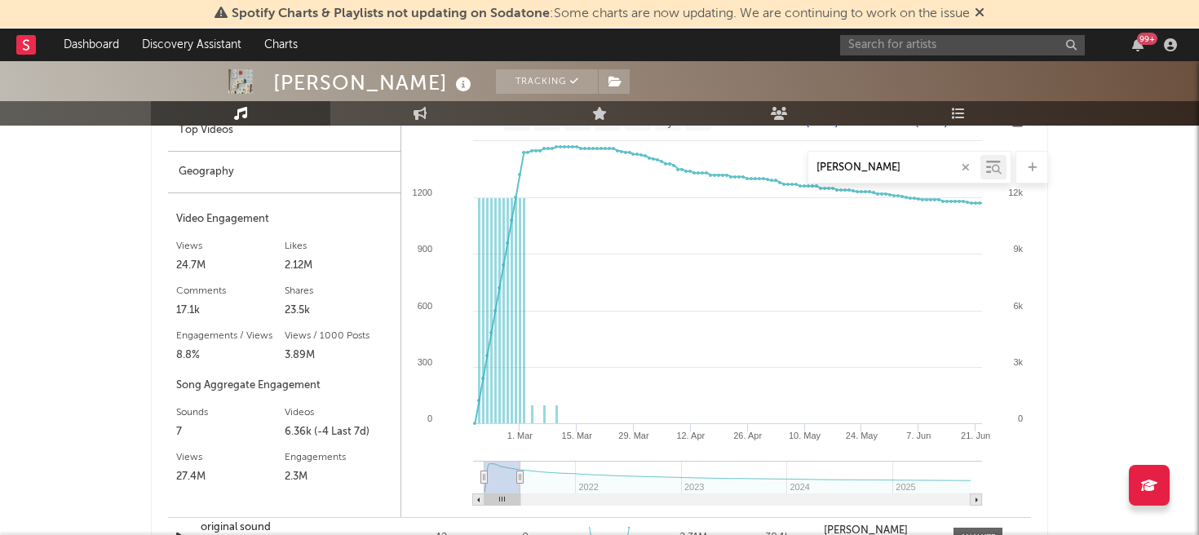
type input "2021-07-03"
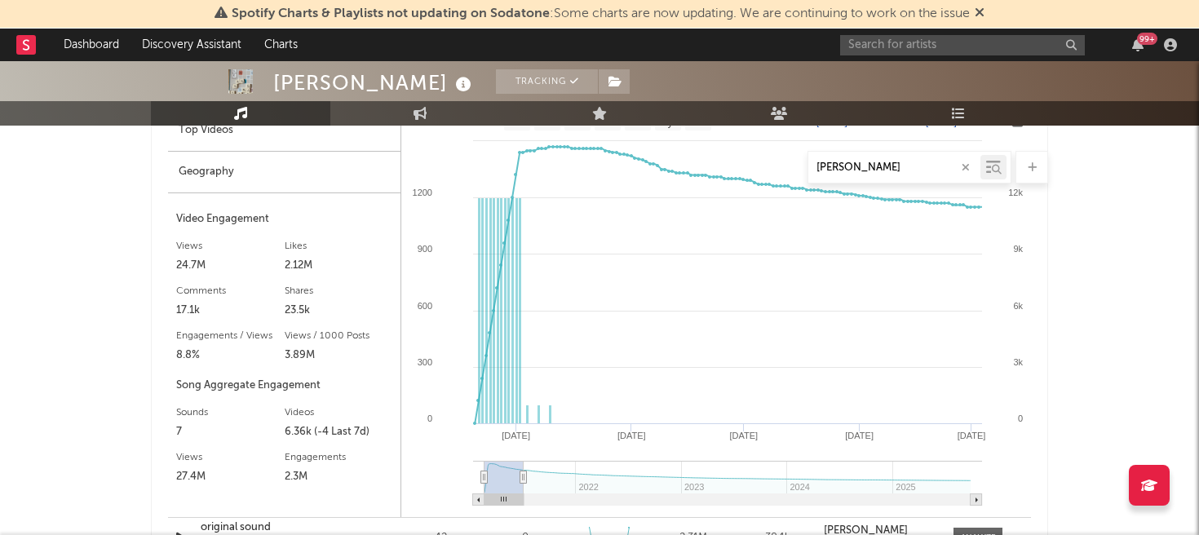
drag, startPoint x: 491, startPoint y: 473, endPoint x: 524, endPoint y: 470, distance: 32.8
click at [524, 471] on icon at bounding box center [523, 477] width 7 height 12
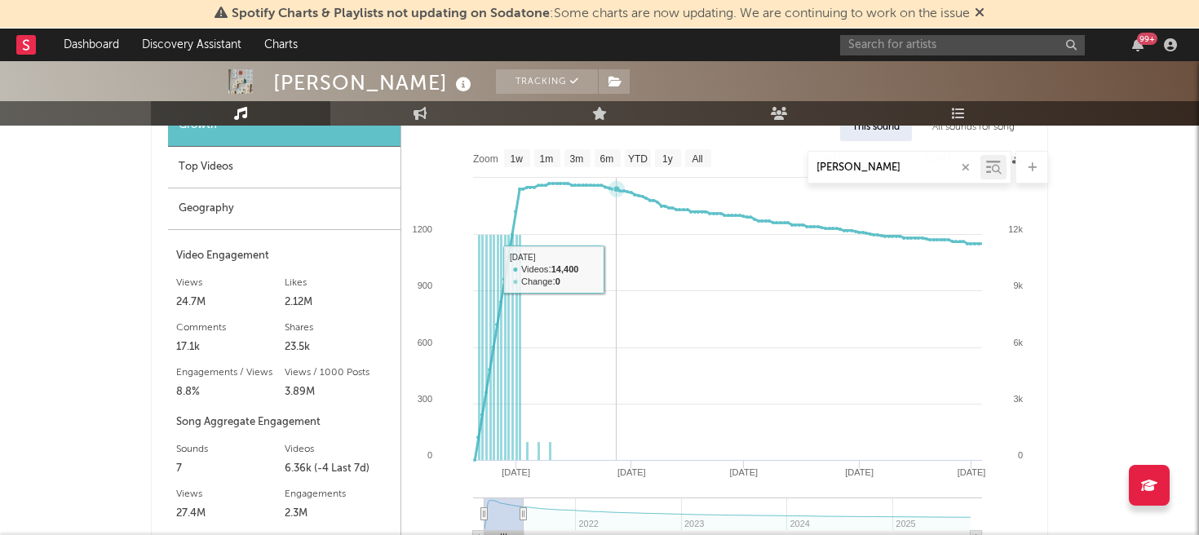
scroll to position [1155, 0]
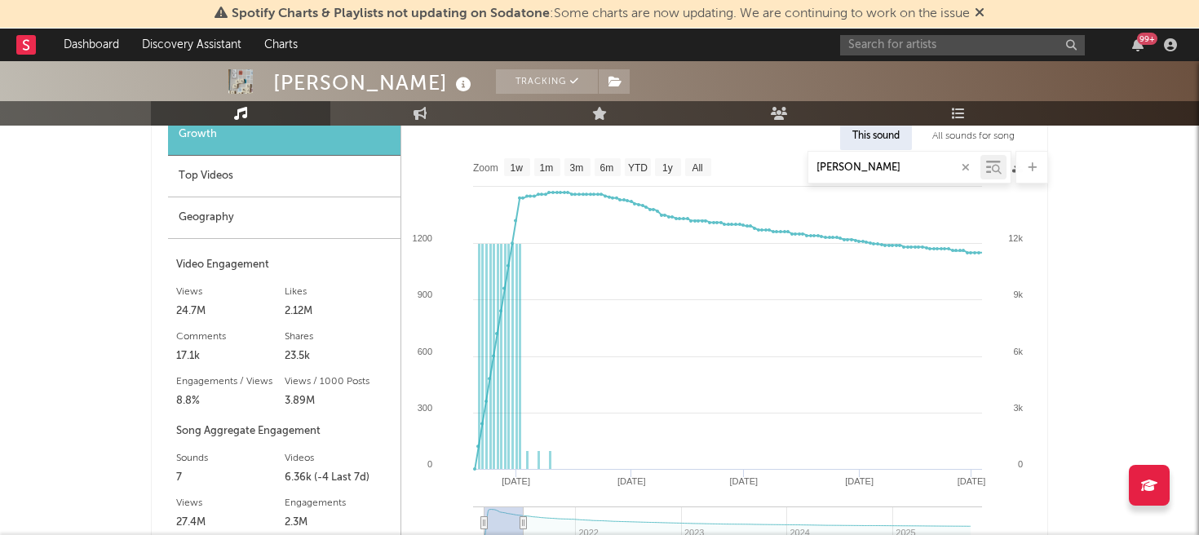
drag, startPoint x: 818, startPoint y: 167, endPoint x: 741, endPoint y: 161, distance: 76.9
click at [741, 161] on div "john hu" at bounding box center [599, 167] width 897 height 33
click at [838, 153] on div "john hu" at bounding box center [909, 167] width 204 height 33
drag, startPoint x: 874, startPoint y: 157, endPoint x: 818, endPoint y: 156, distance: 56.3
click at [818, 156] on div "john hu" at bounding box center [909, 167] width 204 height 33
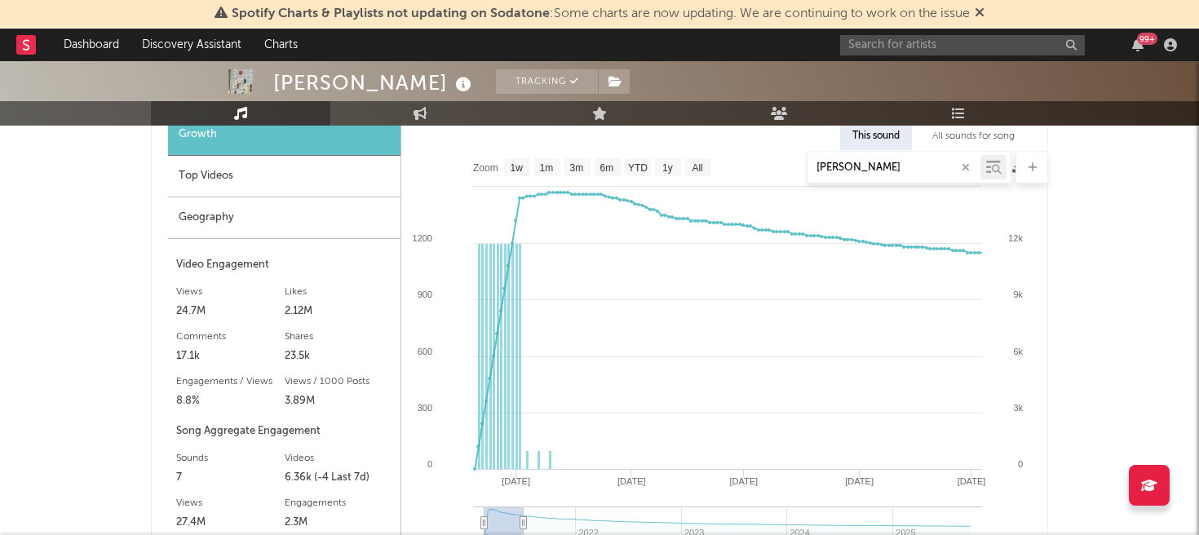
drag, startPoint x: 865, startPoint y: 170, endPoint x: 773, endPoint y: 169, distance: 91.4
click at [773, 169] on div "john hu" at bounding box center [599, 167] width 897 height 33
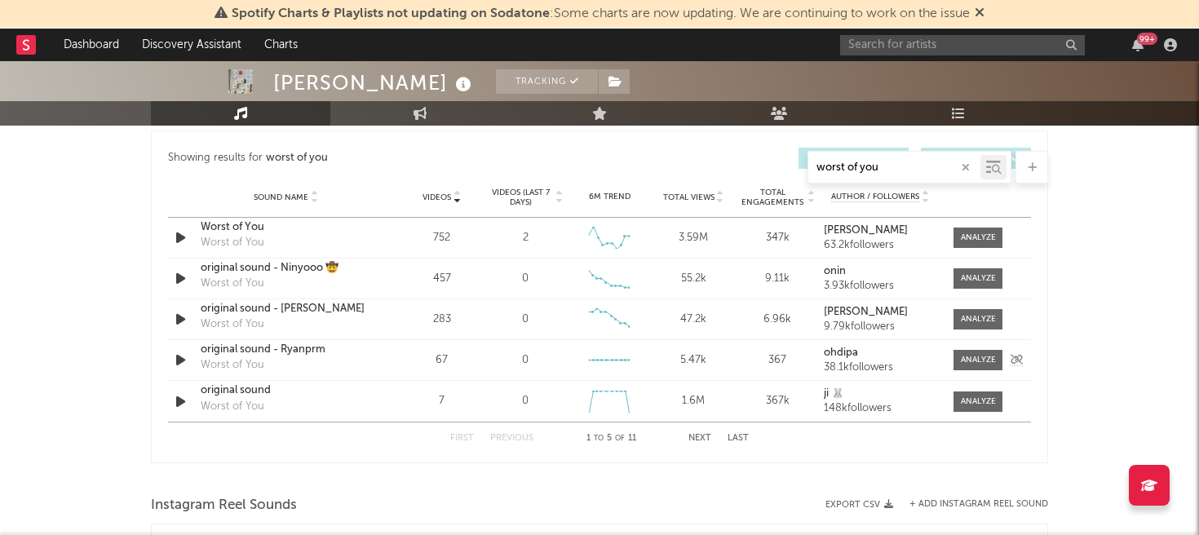
scroll to position [942, 0]
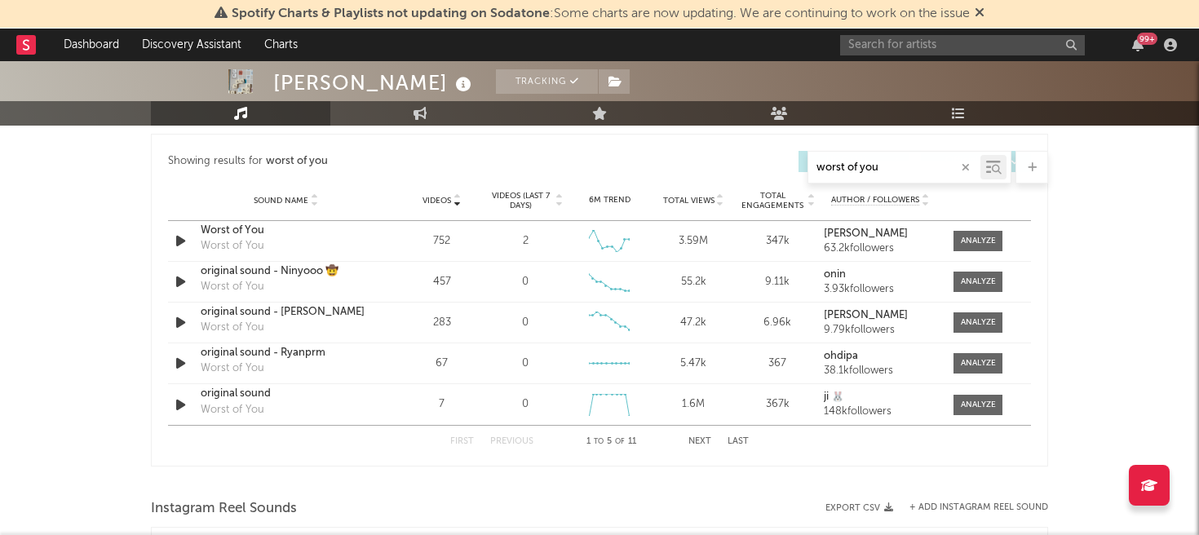
type input "worst of you"
click at [458, 196] on icon at bounding box center [457, 197] width 8 height 7
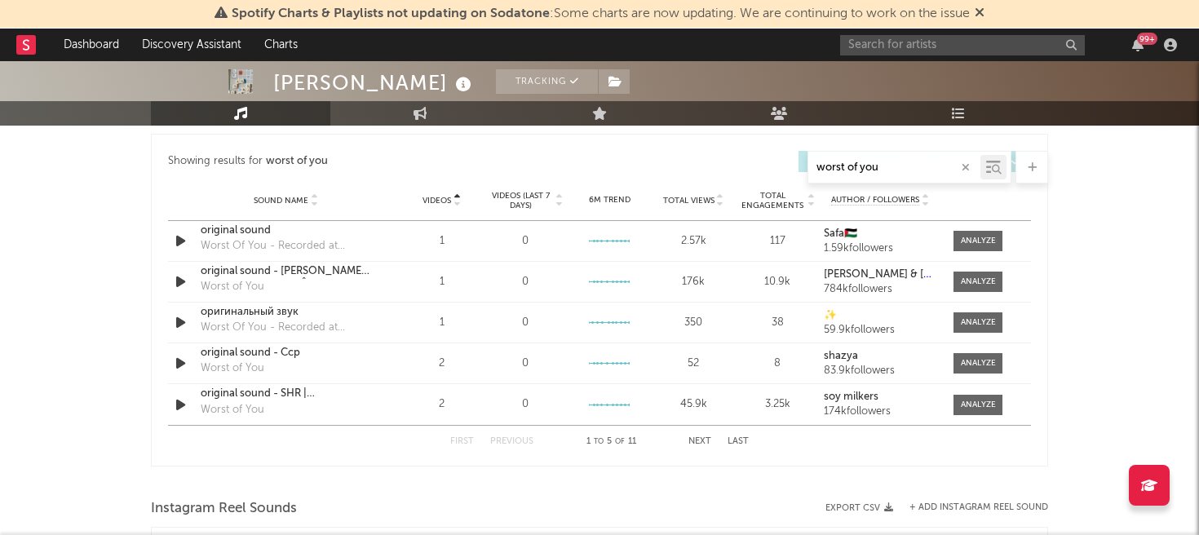
click at [458, 196] on icon at bounding box center [457, 197] width 8 height 7
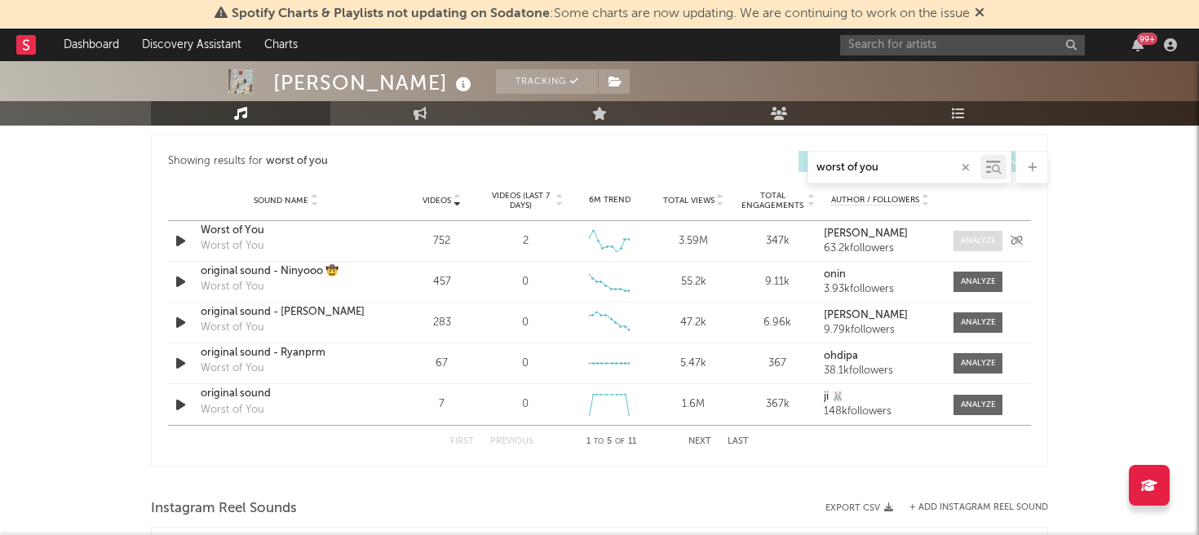
click at [978, 244] on div at bounding box center [978, 241] width 35 height 12
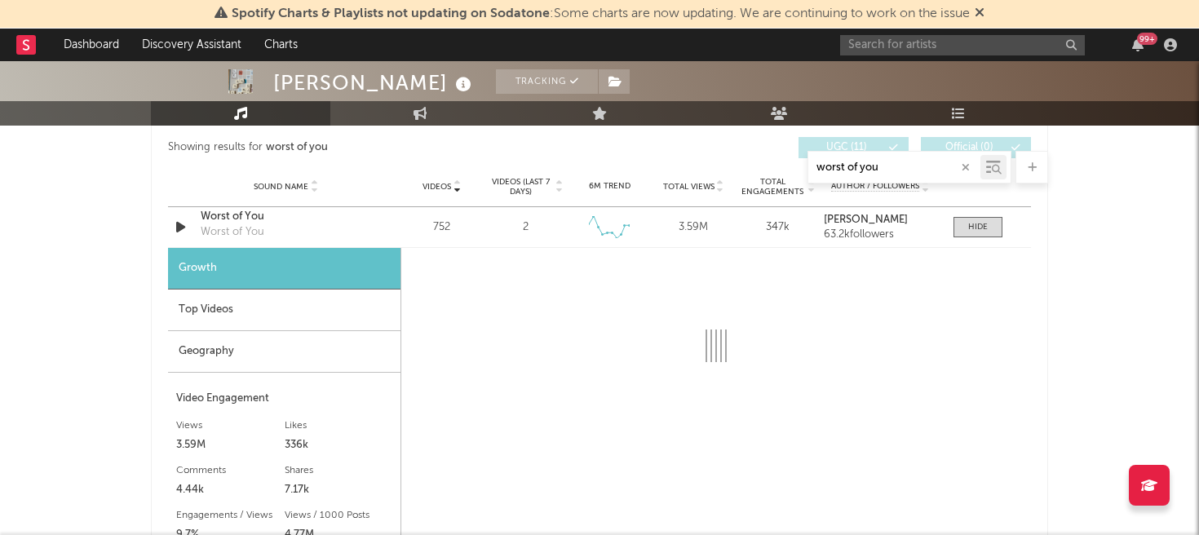
scroll to position [936, 0]
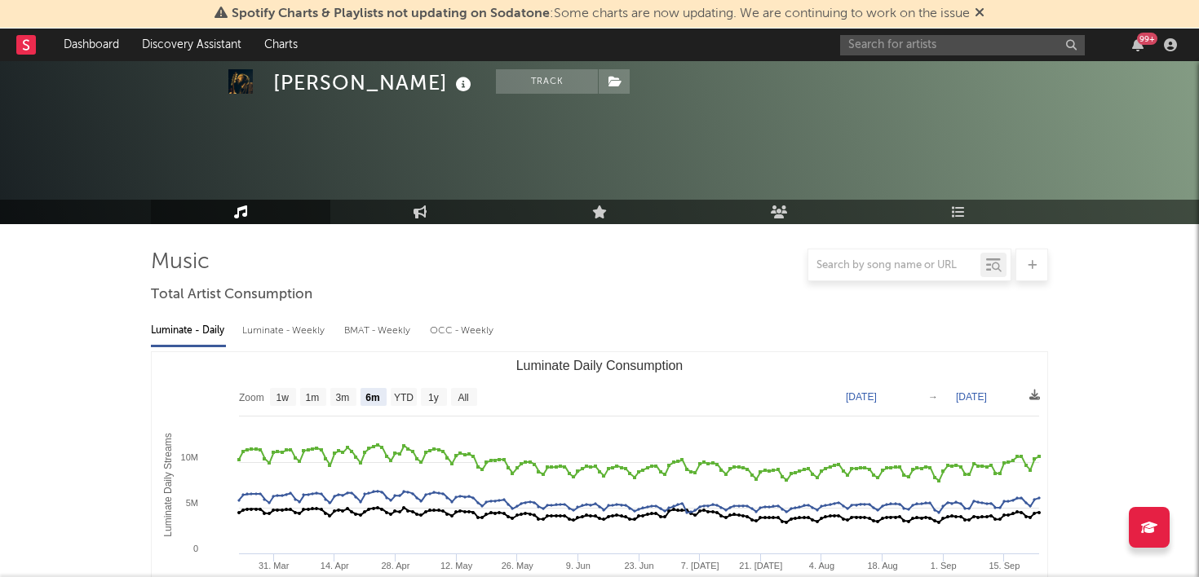
select select "6m"
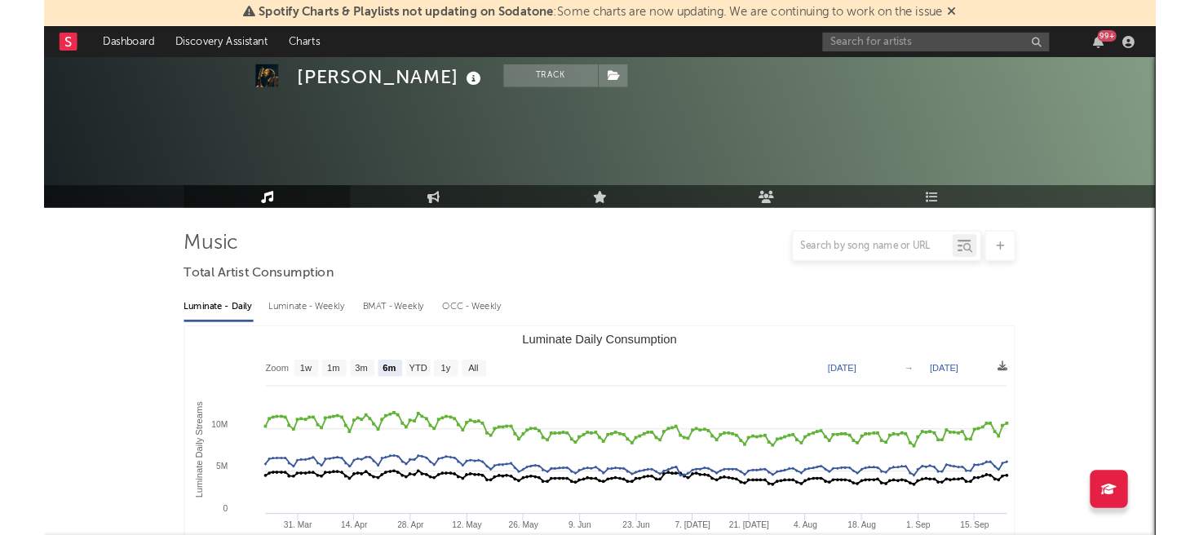
scroll to position [1085, 0]
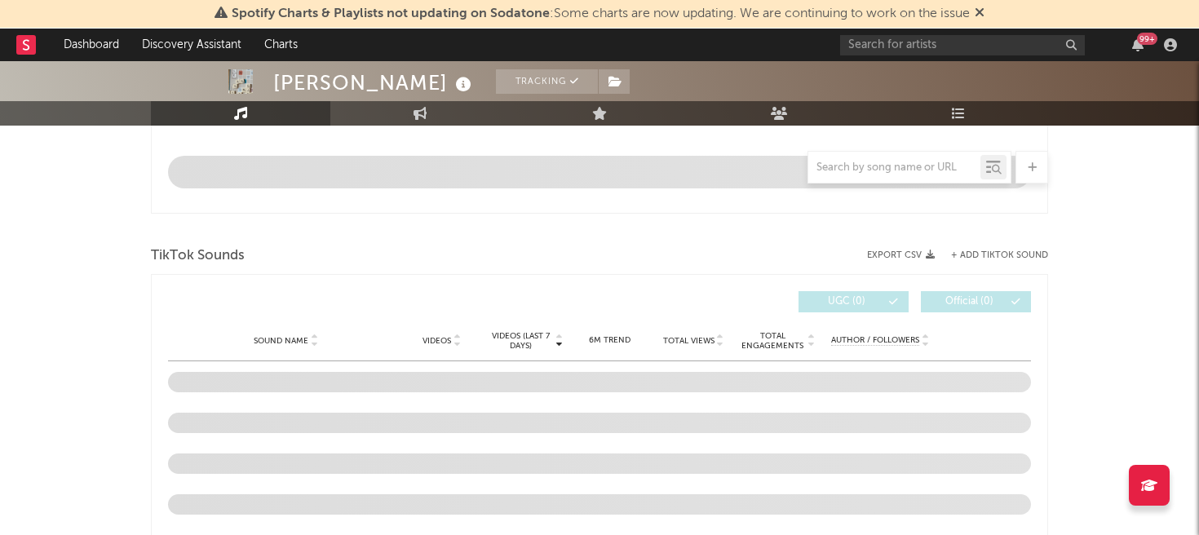
scroll to position [848, 0]
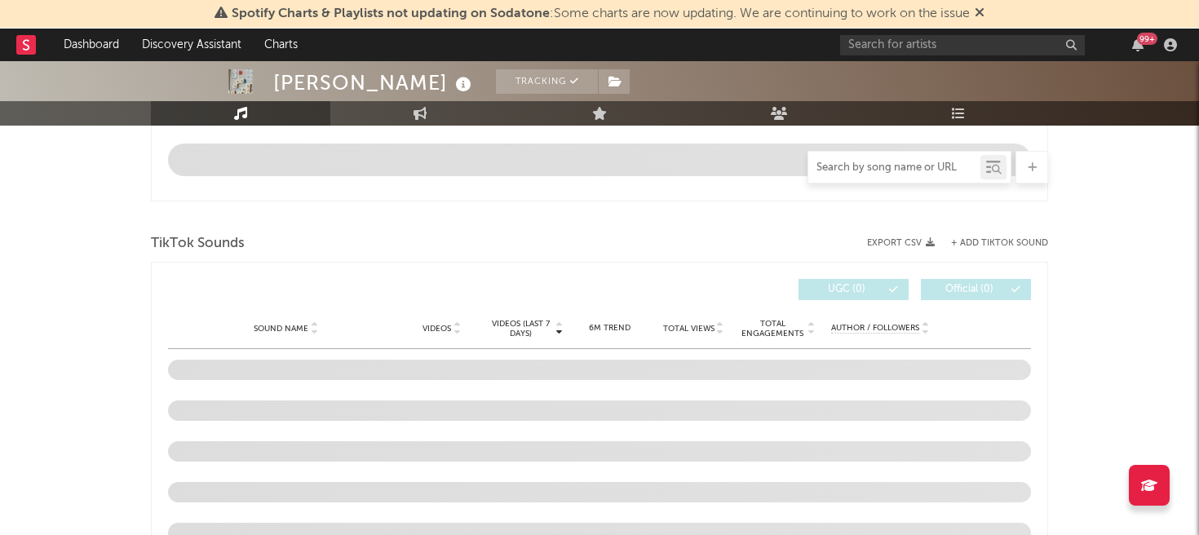
click at [891, 173] on input "text" at bounding box center [894, 167] width 172 height 13
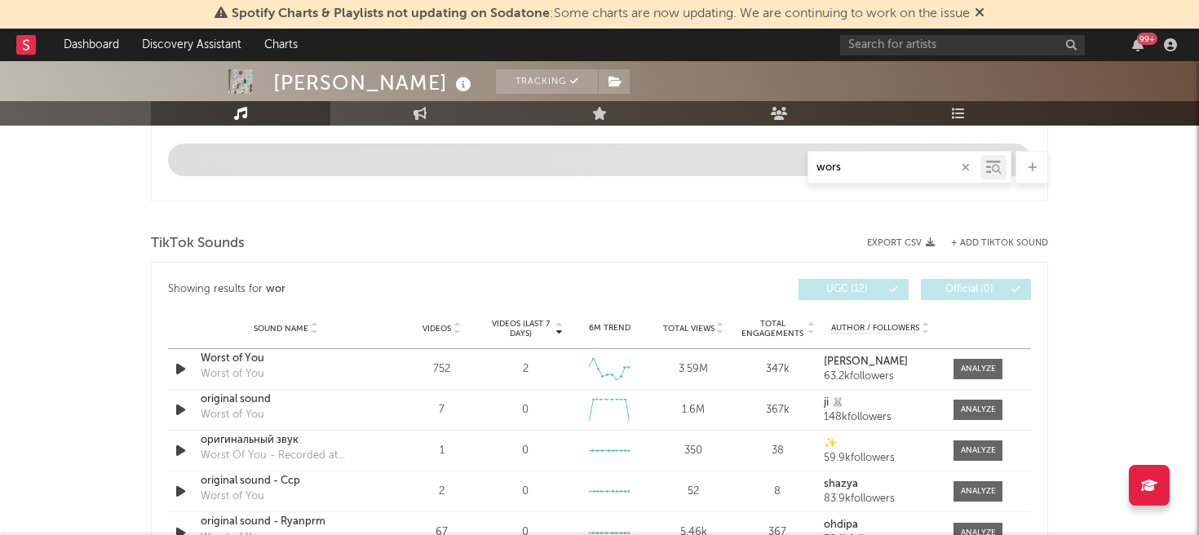
type input "worst"
select select "6m"
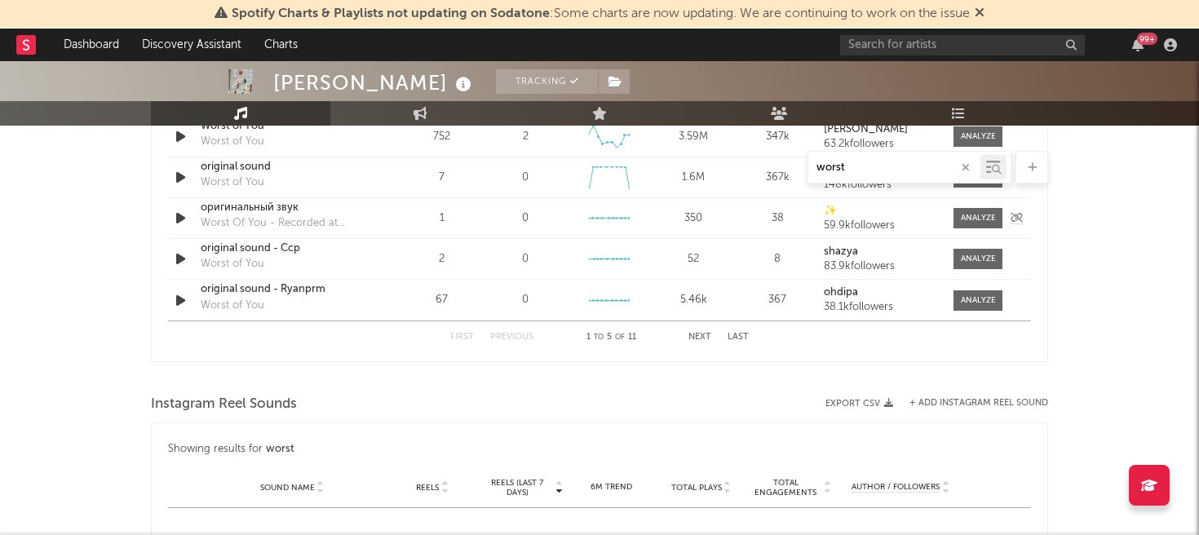
scroll to position [994, 0]
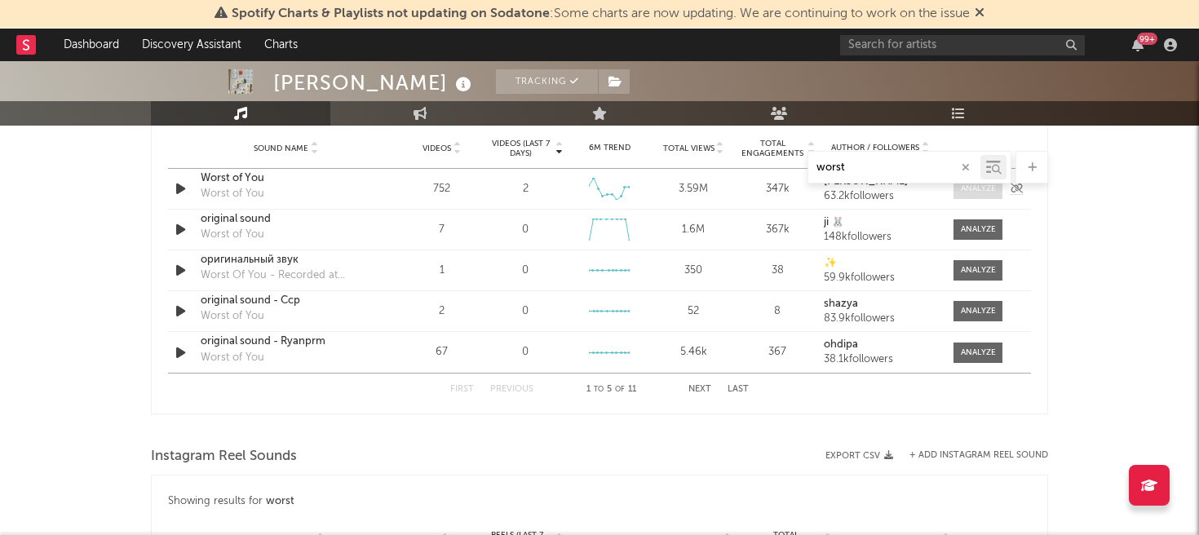
type input "worst"
click at [964, 189] on div at bounding box center [978, 189] width 35 height 12
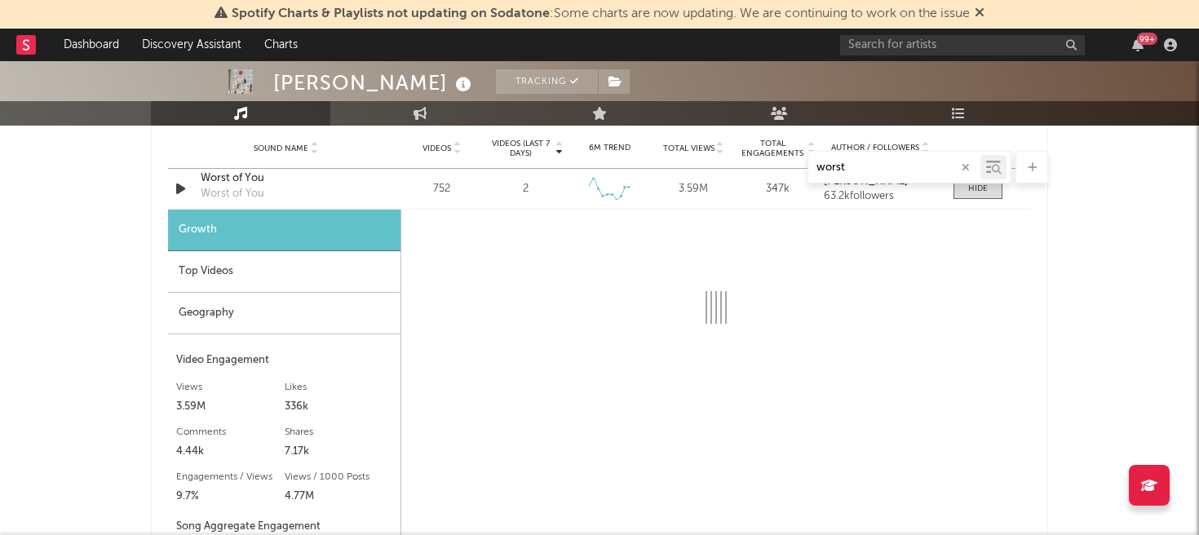
scroll to position [944, 0]
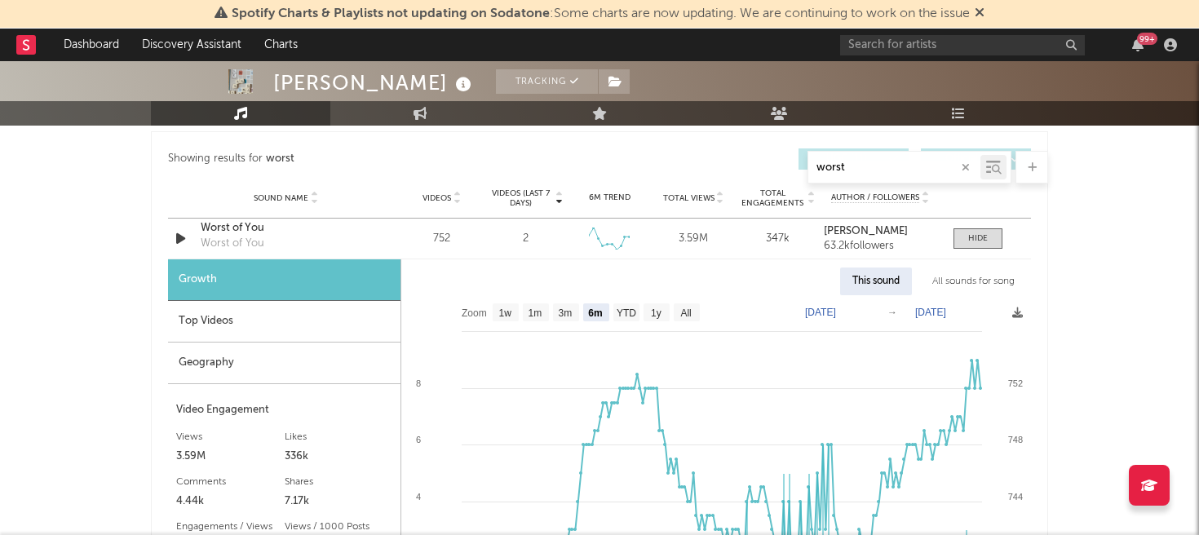
click at [856, 179] on div "worst" at bounding box center [909, 167] width 204 height 33
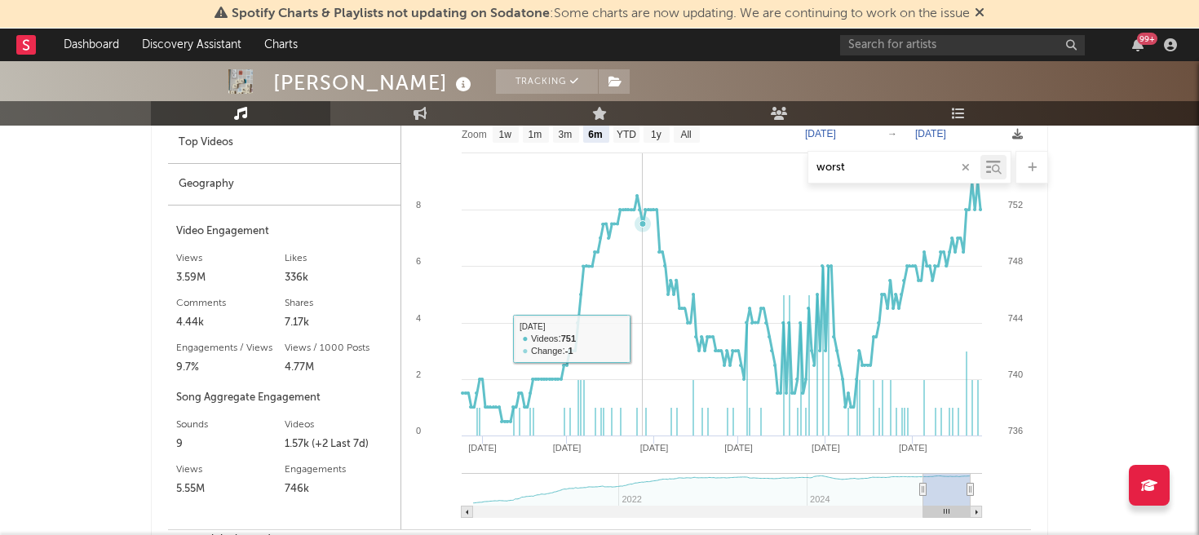
scroll to position [1066, 0]
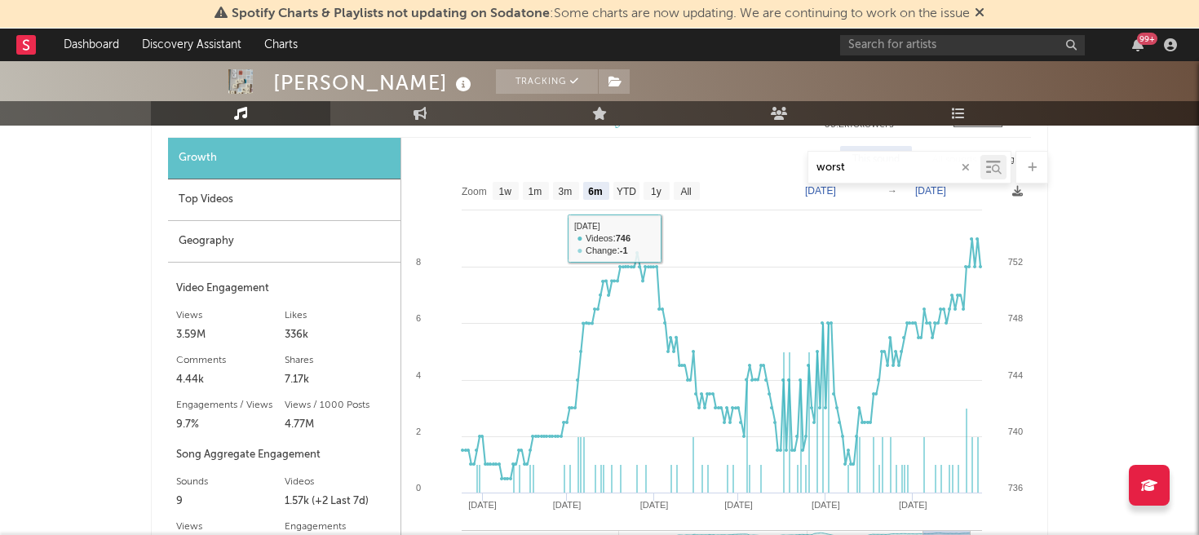
click at [692, 179] on div "worst" at bounding box center [599, 167] width 897 height 33
click at [689, 186] on text "All" at bounding box center [685, 191] width 11 height 11
select select "All"
type input "[DATE]"
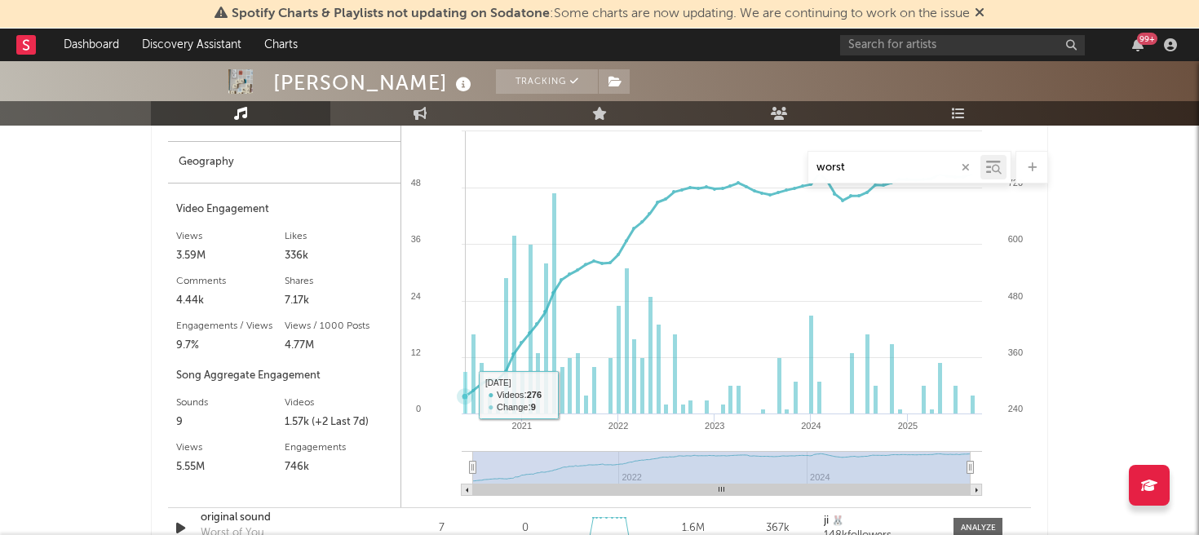
scroll to position [1173, 0]
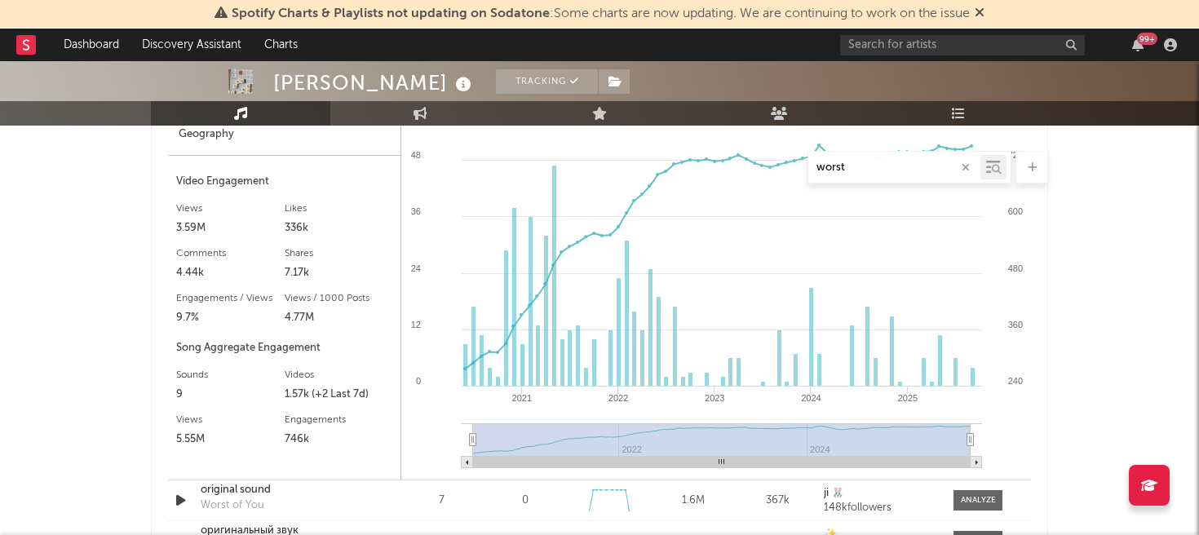
type input "[DATE]"
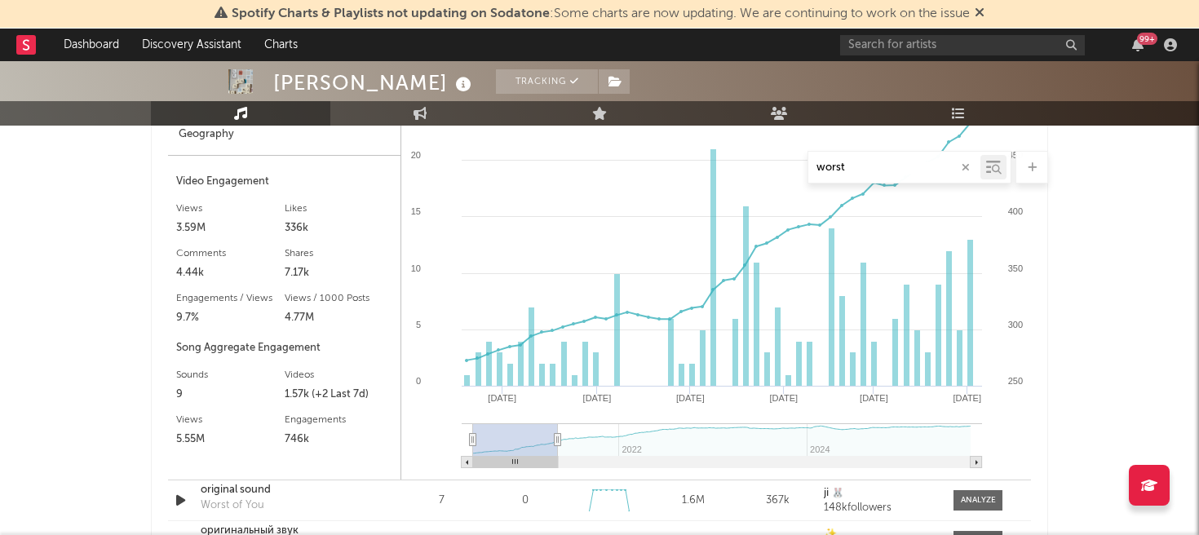
type input "[DATE]"
select select "3m"
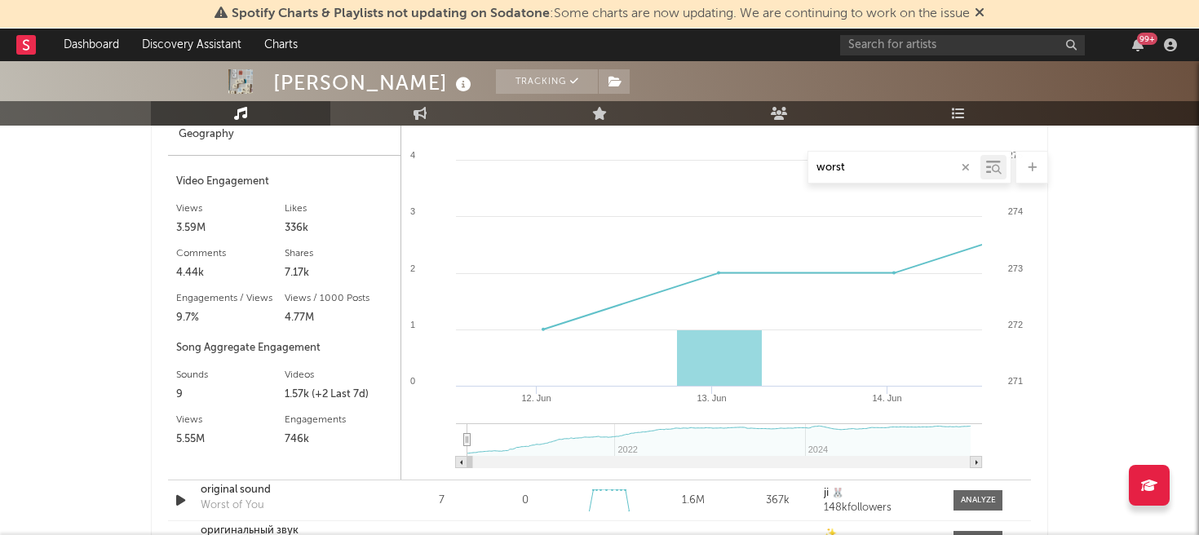
type input "[DATE]"
select select "1m"
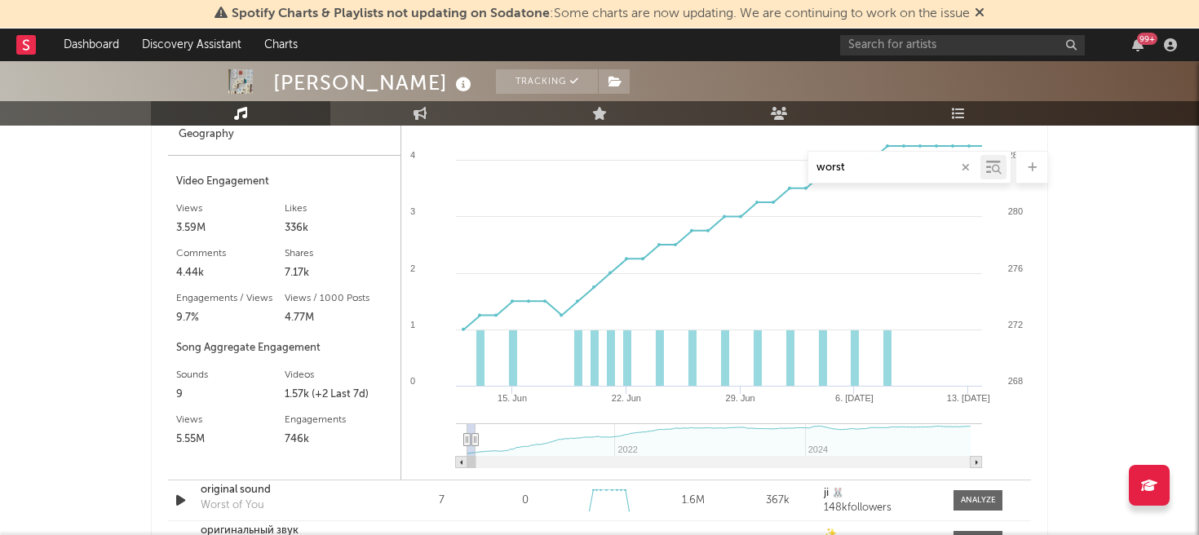
type input "[DATE]"
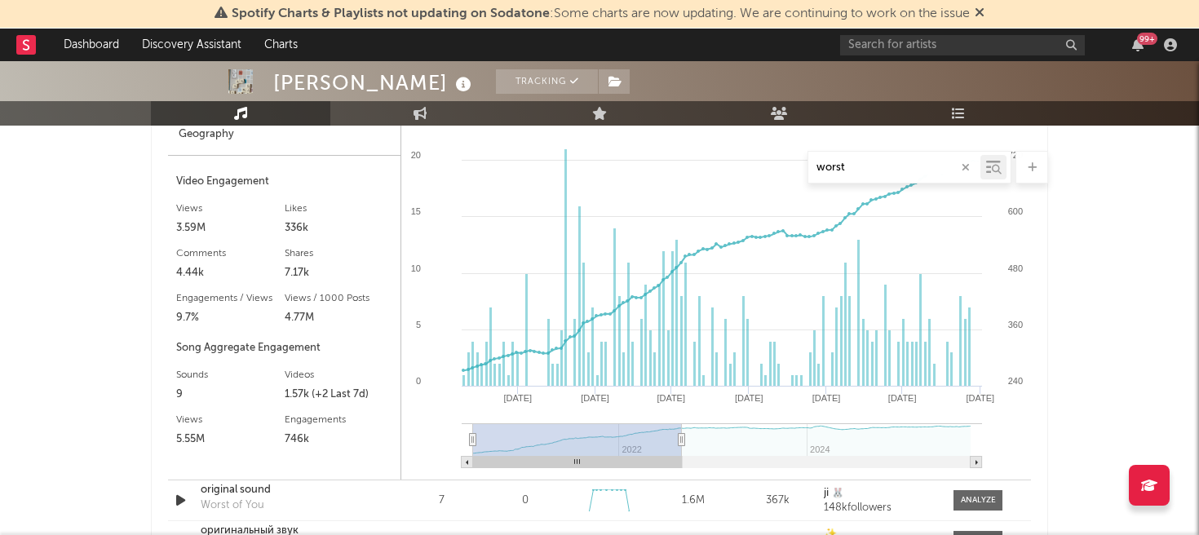
type input "[DATE]"
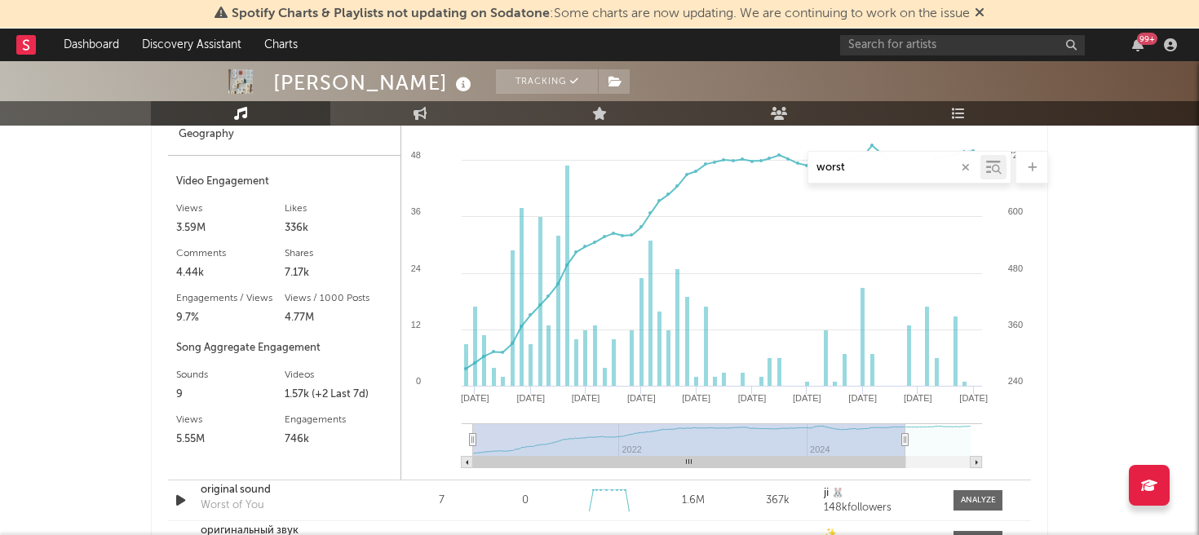
type input "[DATE]"
select select "All"
type input "[DATE]"
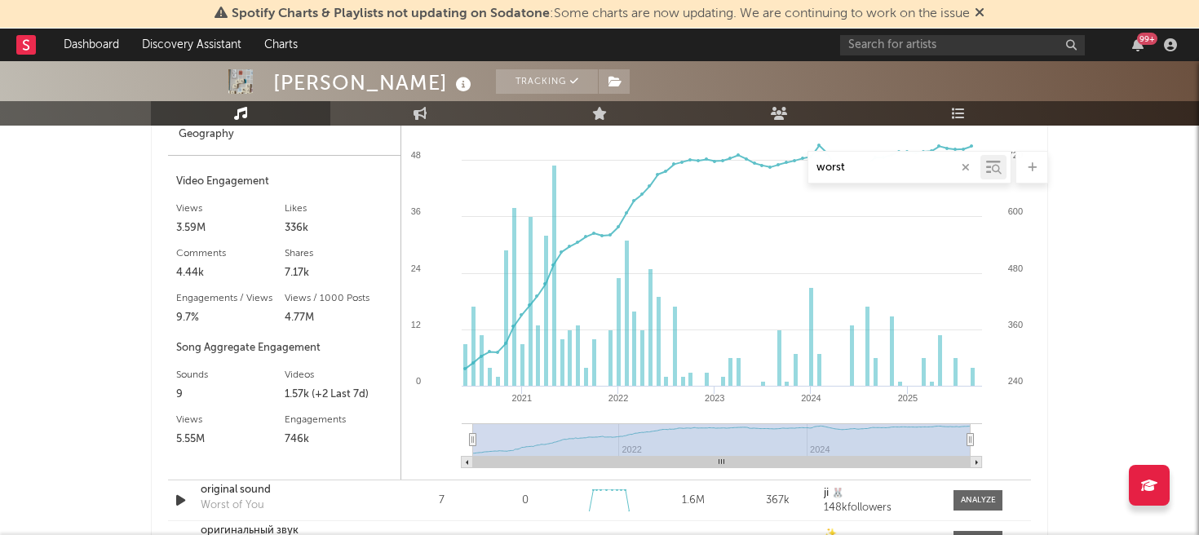
drag, startPoint x: 969, startPoint y: 439, endPoint x: 1014, endPoint y: 451, distance: 46.5
click at [1014, 451] on icon "Created with Highcharts 10.3.3 2021 2022 2023 2024 2025 2022 2024 600 240 360 4…" at bounding box center [716, 273] width 630 height 413
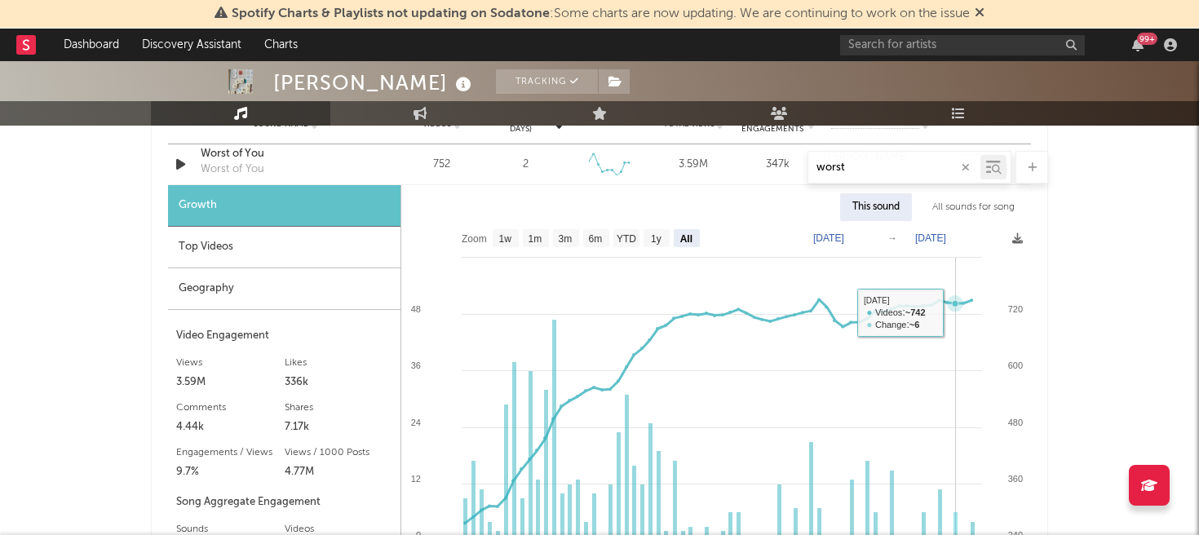
scroll to position [1006, 0]
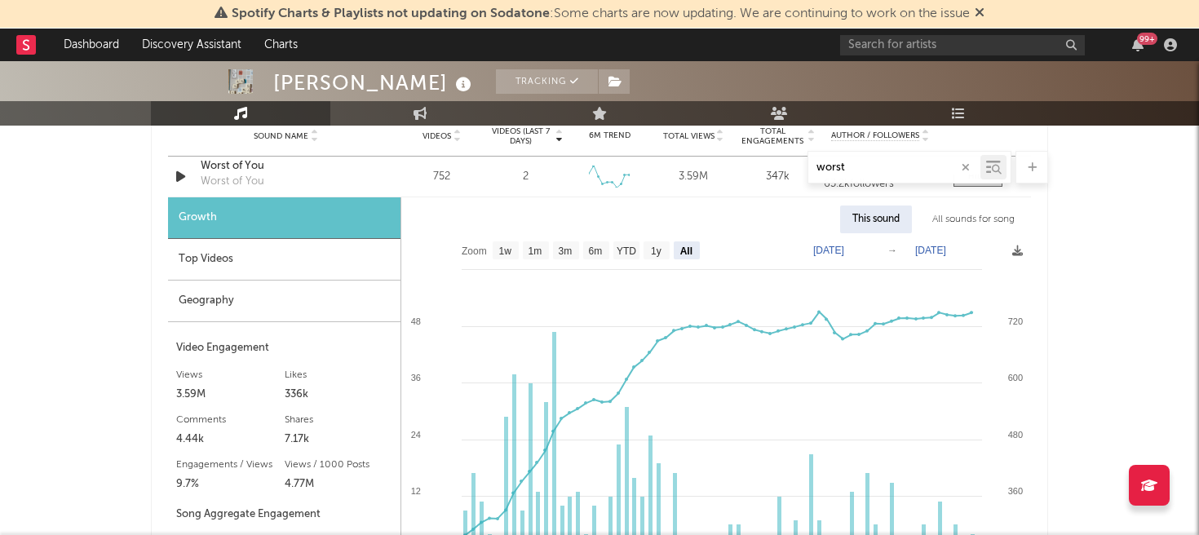
drag, startPoint x: 864, startPoint y: 167, endPoint x: 713, endPoint y: 161, distance: 151.0
click at [713, 161] on div "worst" at bounding box center [599, 167] width 897 height 33
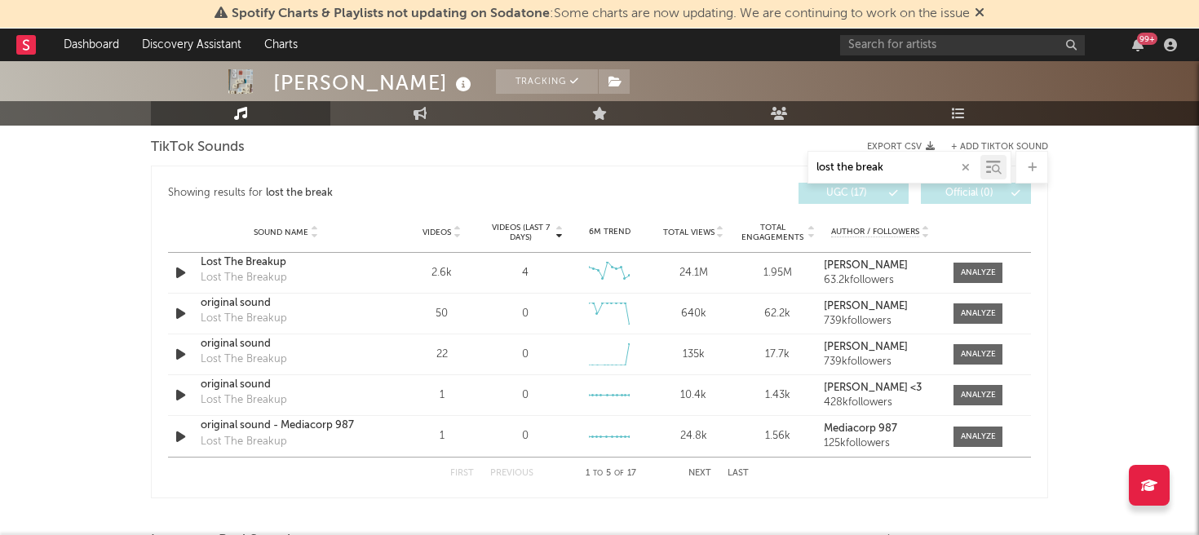
scroll to position [1046, 0]
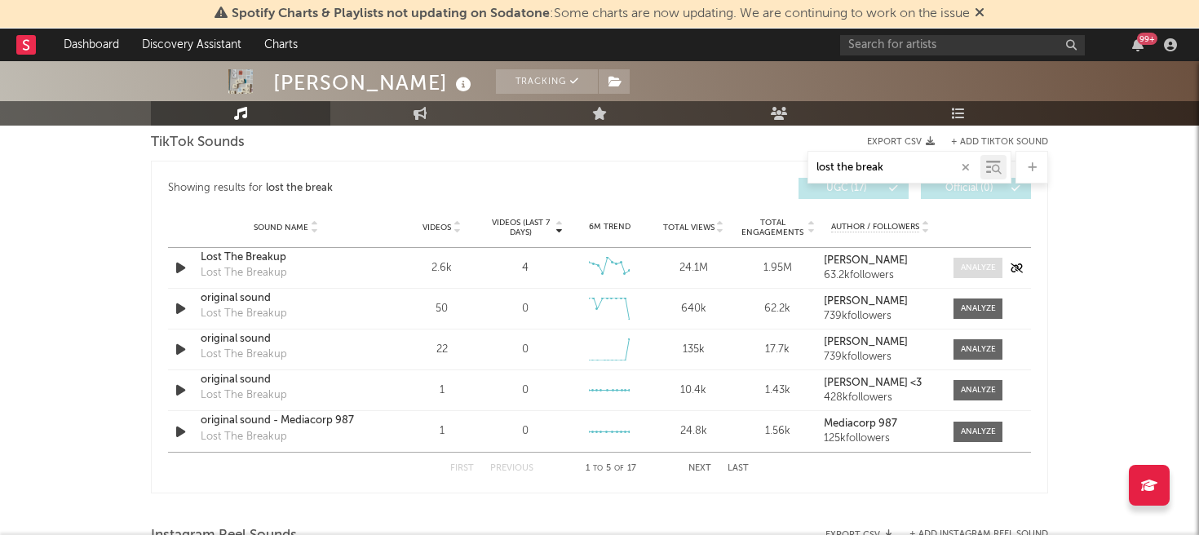
type input "lost the break"
click at [962, 268] on div at bounding box center [978, 268] width 35 height 12
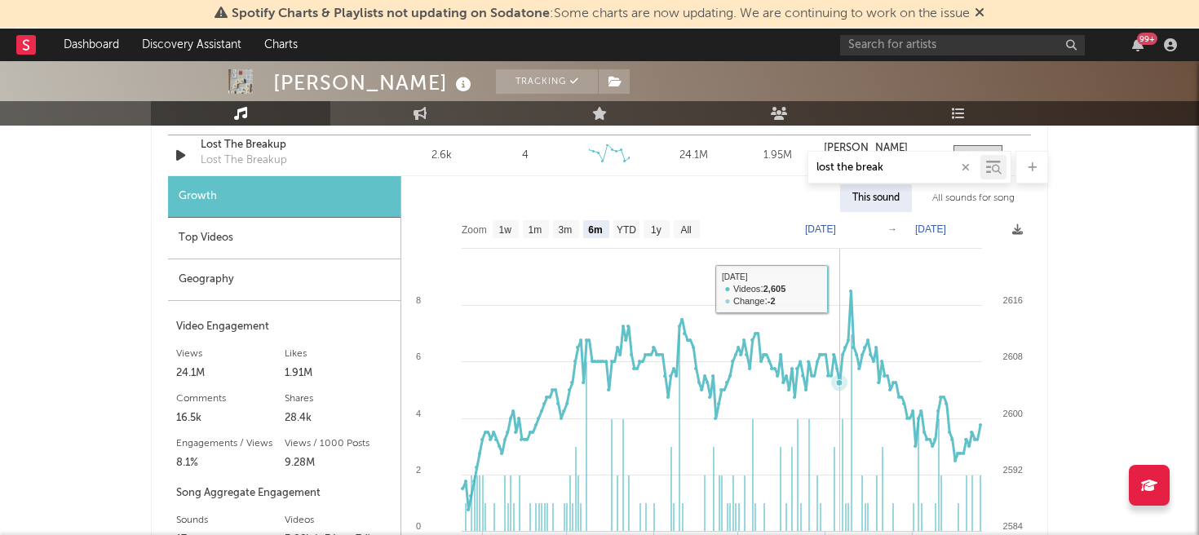
scroll to position [1211, 0]
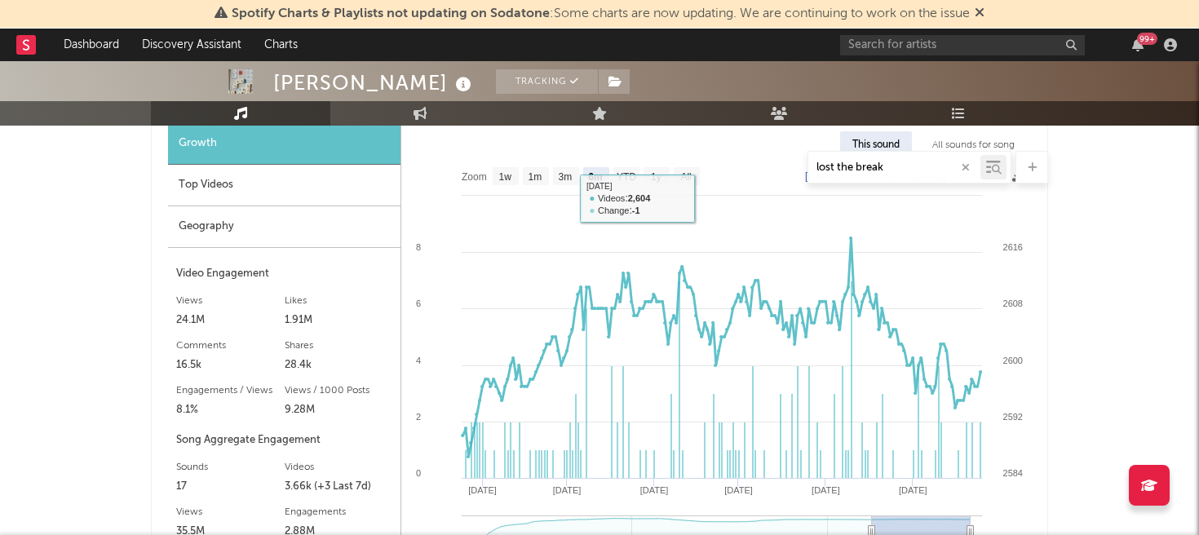
click at [692, 176] on div "lost the break" at bounding box center [599, 167] width 897 height 33
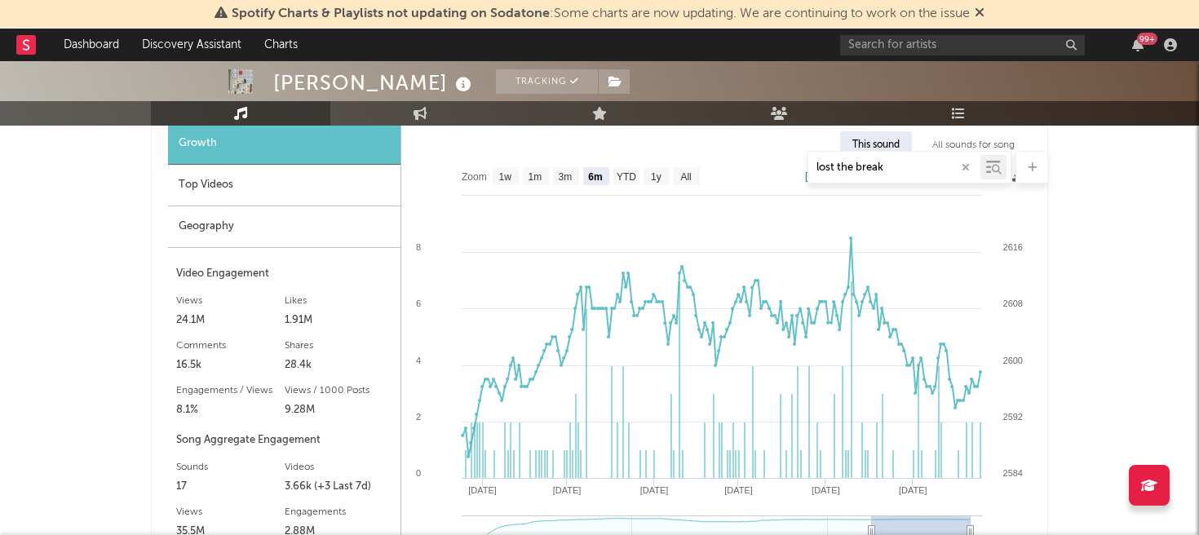
click at [686, 175] on div "lost the break" at bounding box center [599, 167] width 897 height 33
click at [683, 180] on div "lost the break" at bounding box center [599, 167] width 897 height 33
click at [688, 174] on div "lost the break" at bounding box center [599, 167] width 897 height 33
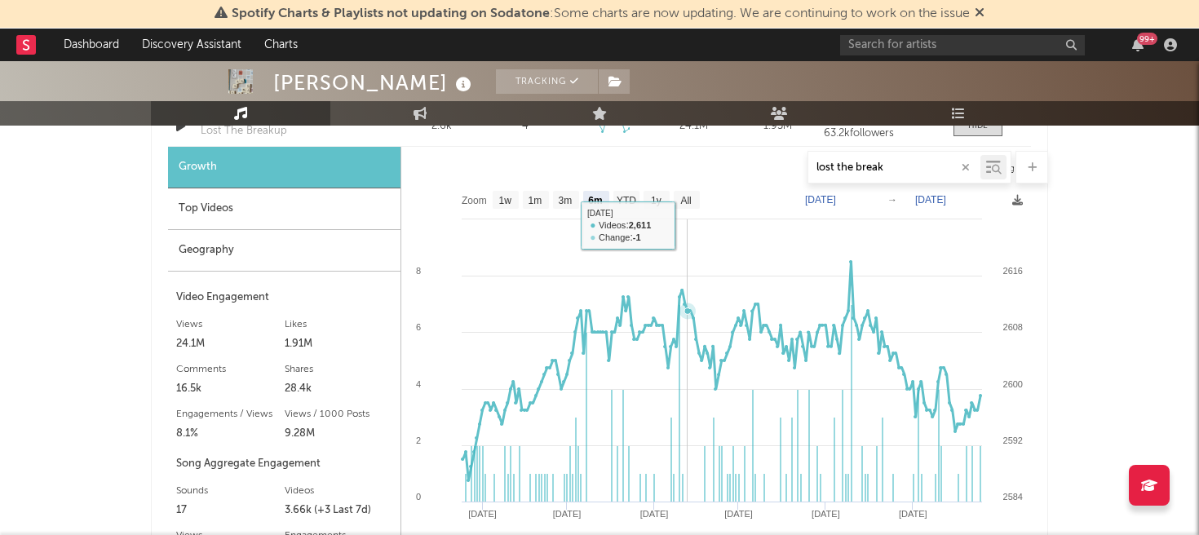
scroll to position [1167, 0]
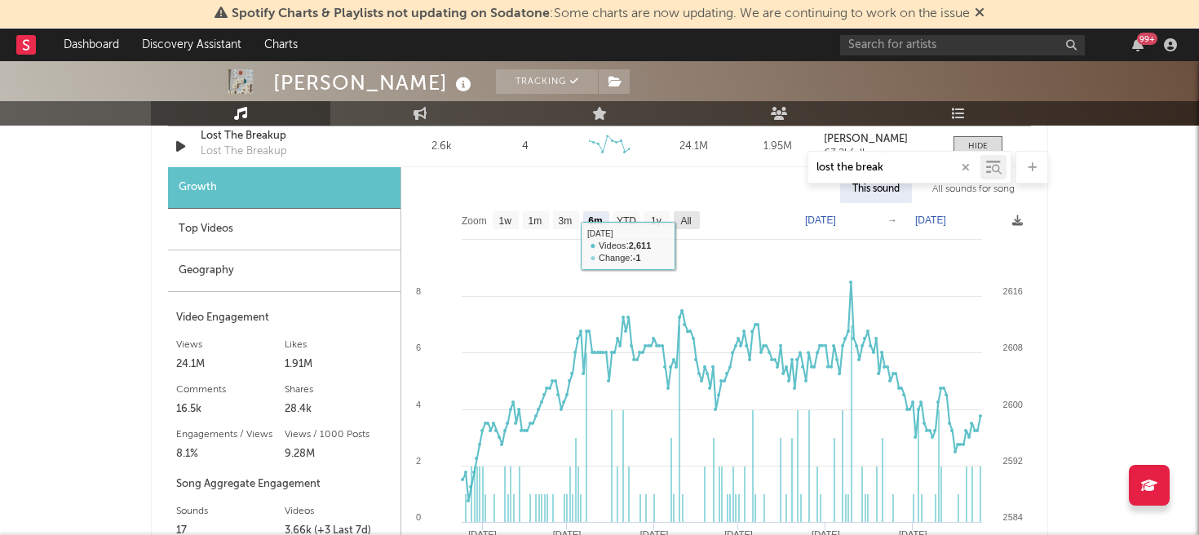
click at [688, 223] on text "All" at bounding box center [685, 220] width 11 height 11
select select "All"
type input "[DATE]"
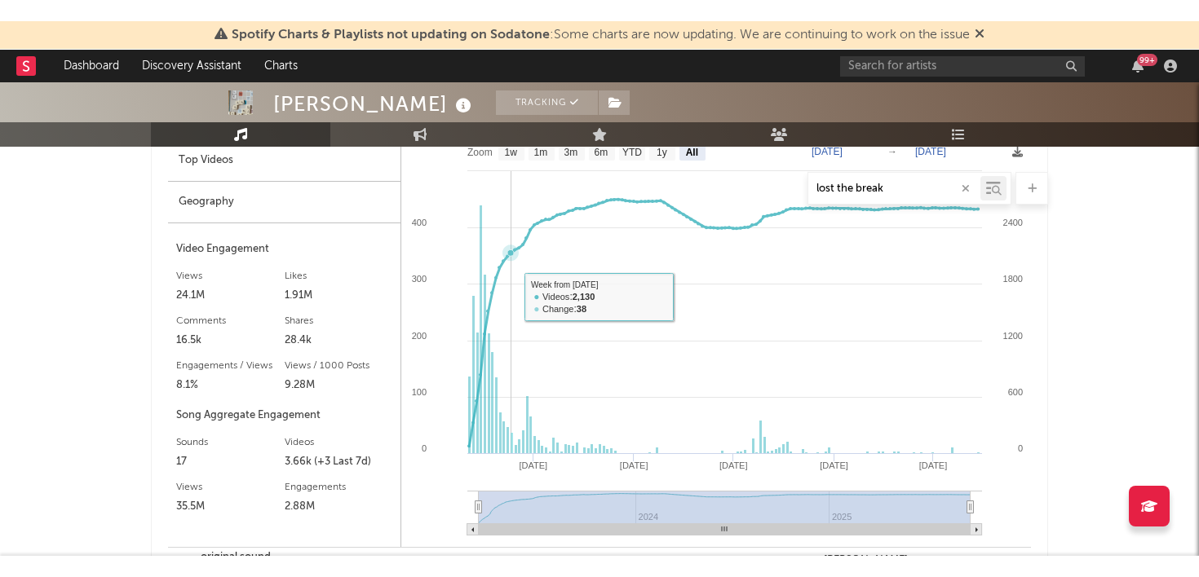
scroll to position [1258, 0]
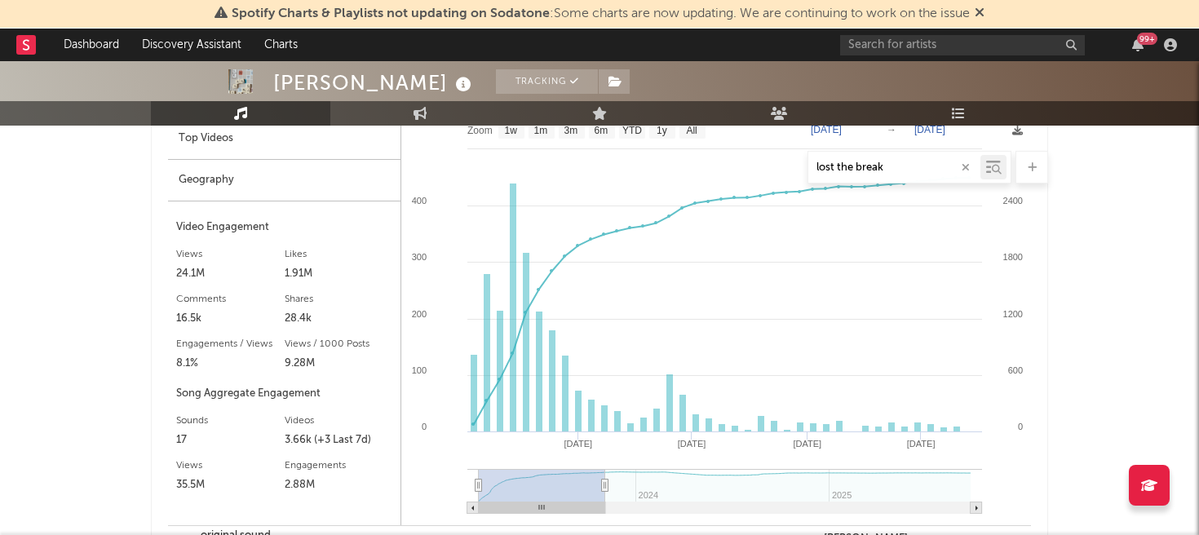
type input "[DATE]"
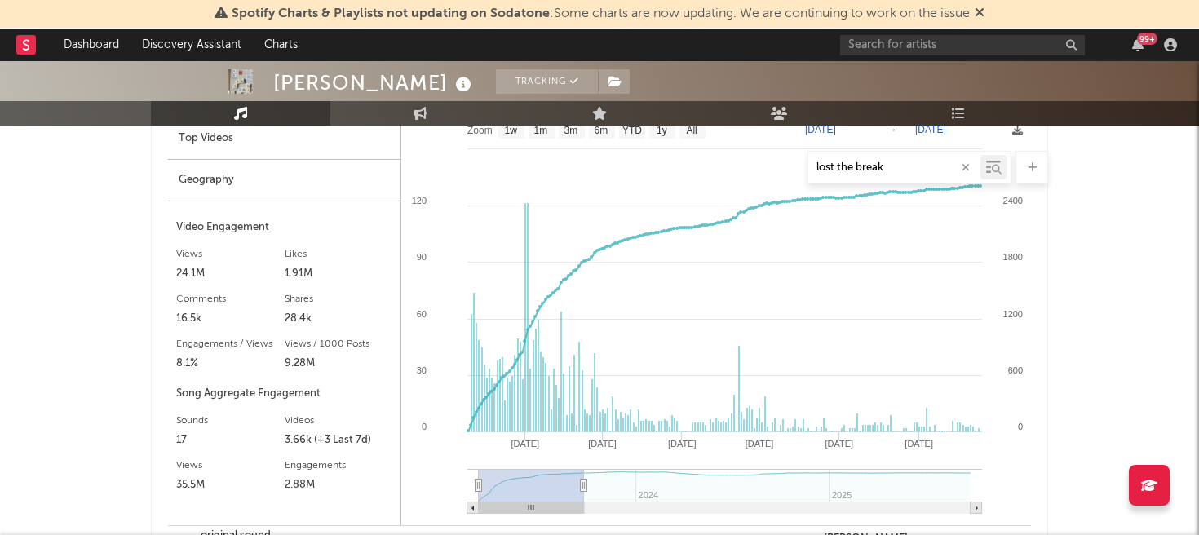
type input "[DATE]"
select select "6m"
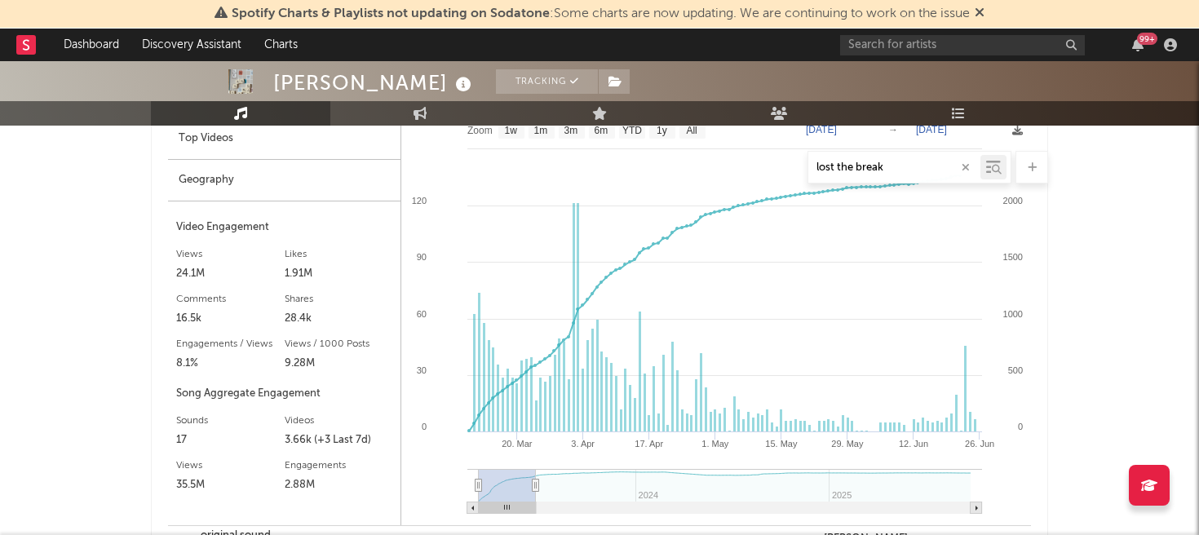
type input "[DATE]"
select select "3m"
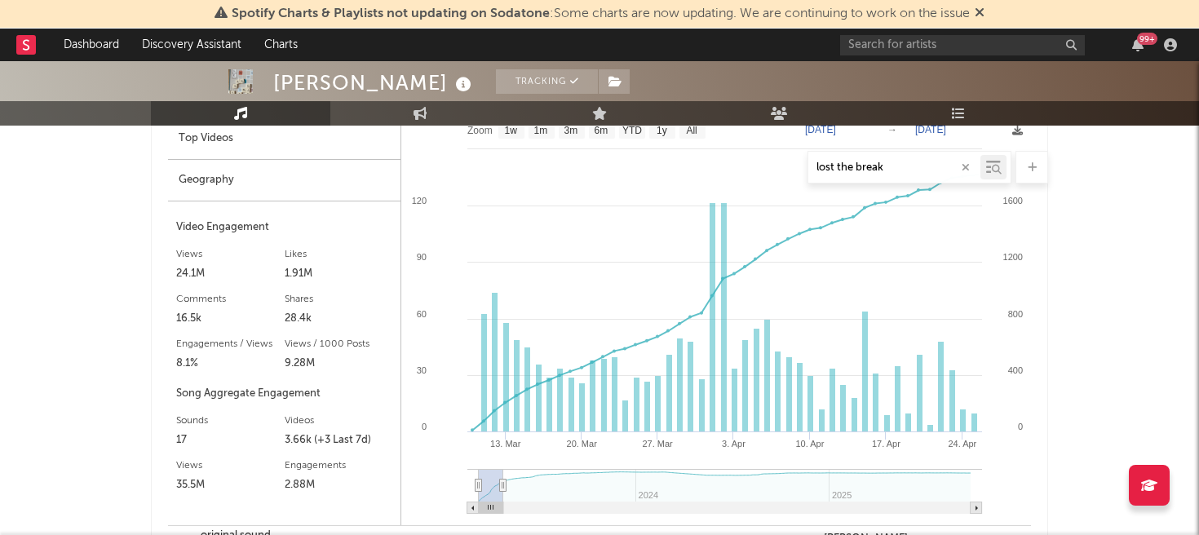
type input "[DATE]"
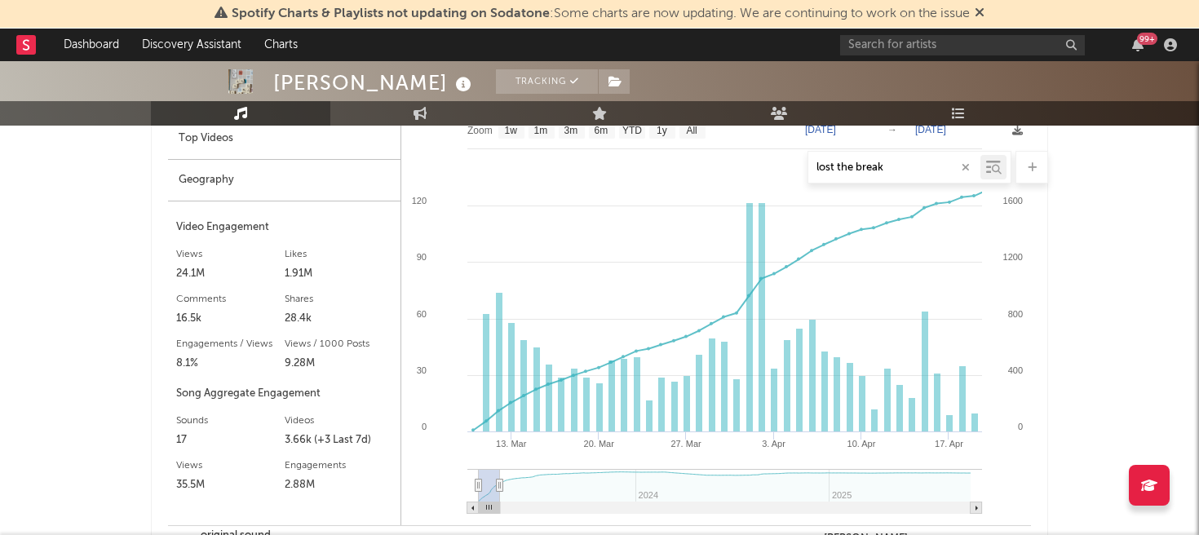
drag, startPoint x: 967, startPoint y: 485, endPoint x: 500, endPoint y: 472, distance: 467.5
click at [500, 472] on g at bounding box center [724, 491] width 515 height 45
